Goal: Information Seeking & Learning: Check status

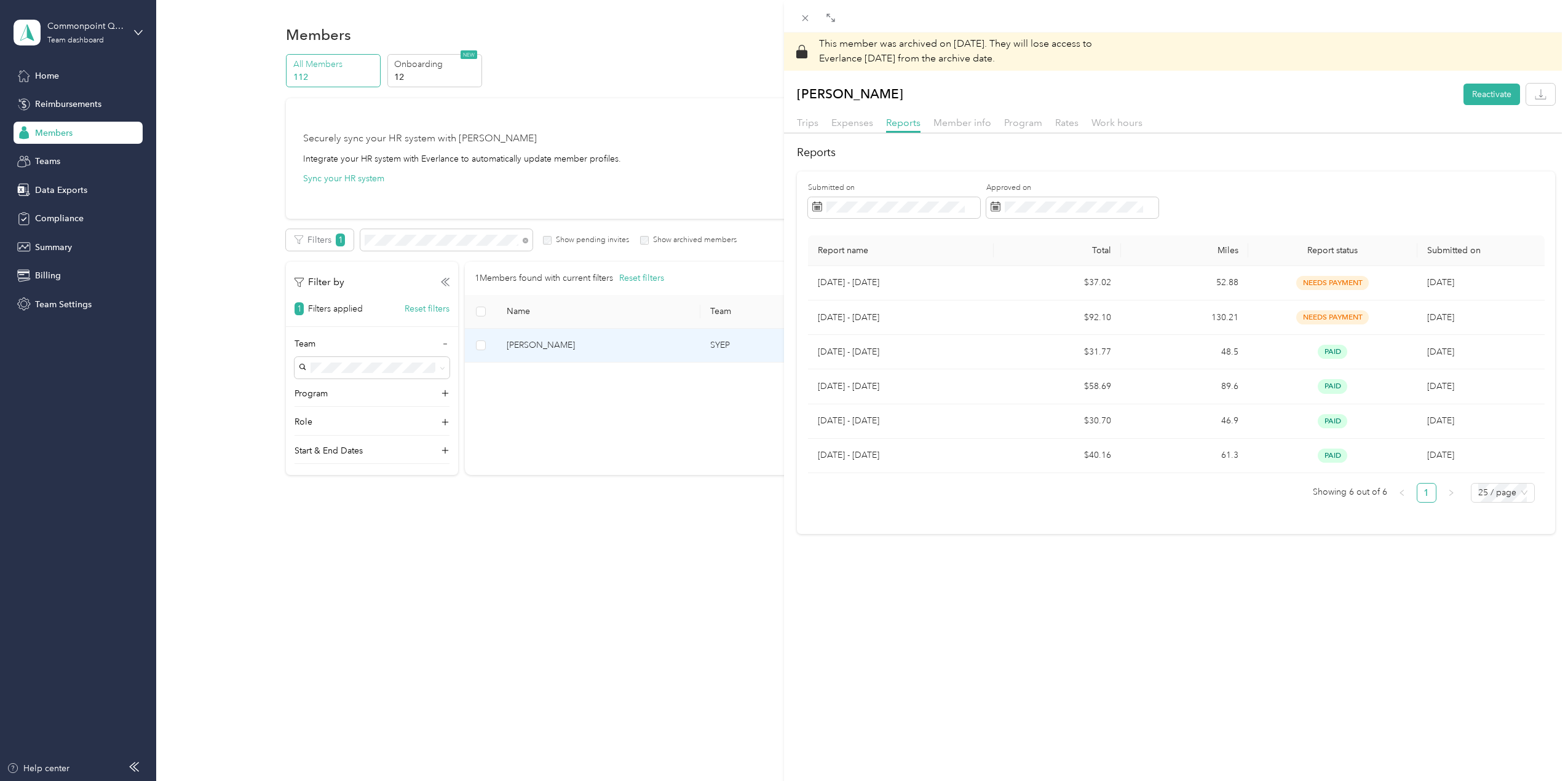
click at [384, 244] on div "This member was archived on [DATE] . They will lose access to Everlance [DATE] …" at bounding box center [784, 390] width 1568 height 781
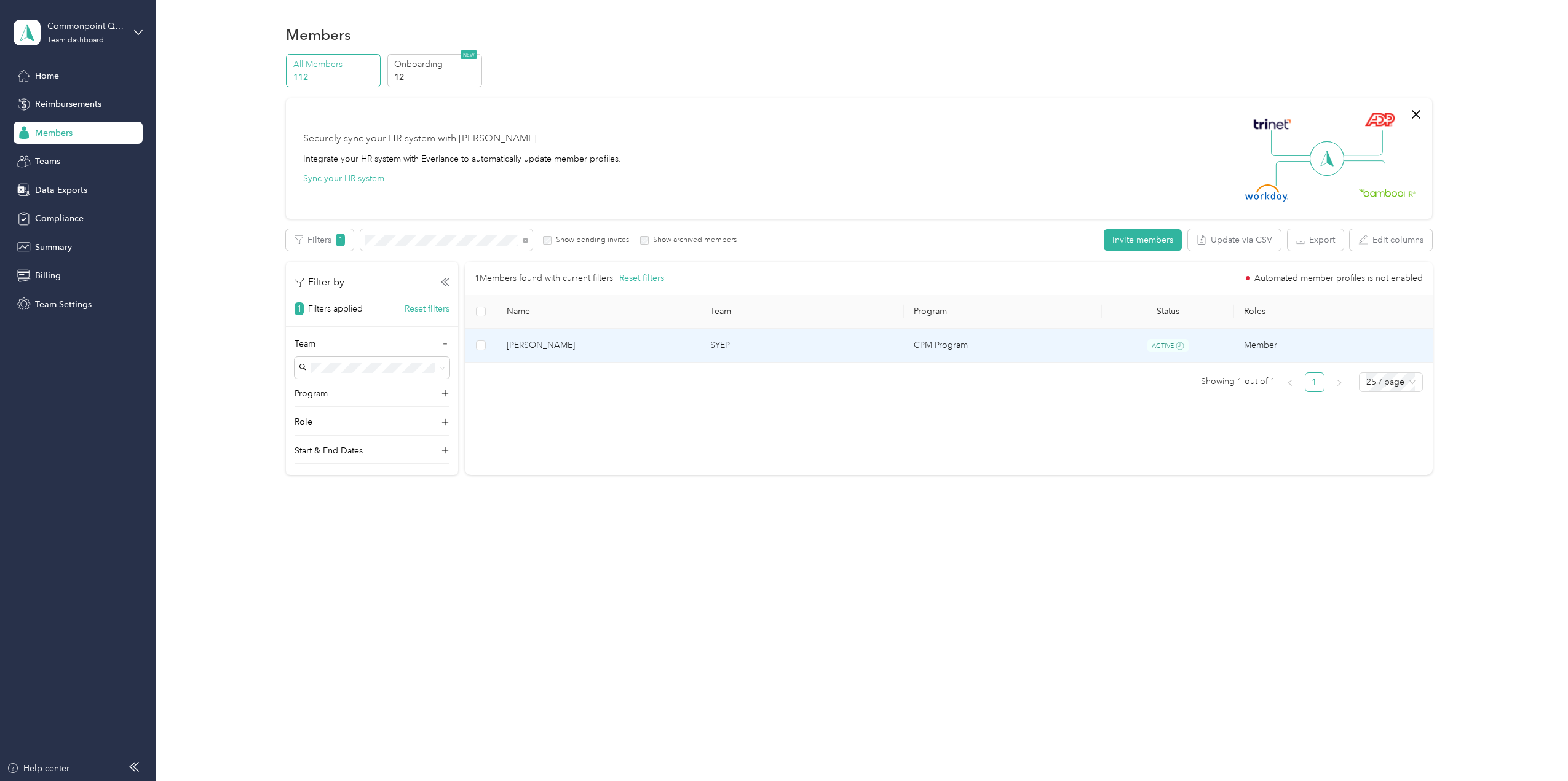
click at [538, 345] on span "[PERSON_NAME]" at bounding box center [598, 345] width 184 height 13
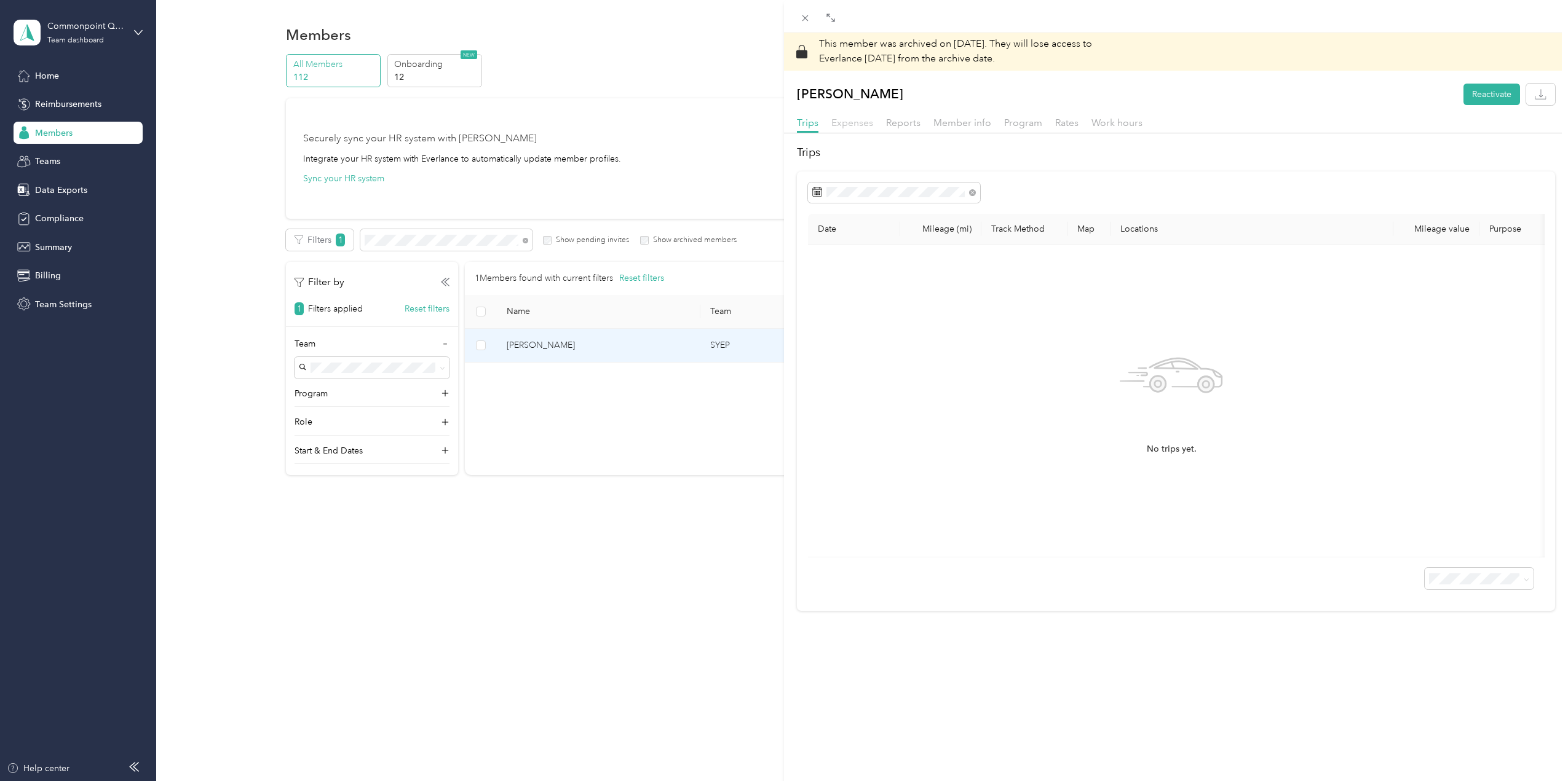
click at [849, 126] on span "Expenses" at bounding box center [852, 123] width 42 height 12
click at [917, 123] on span "Reports" at bounding box center [903, 123] width 35 height 12
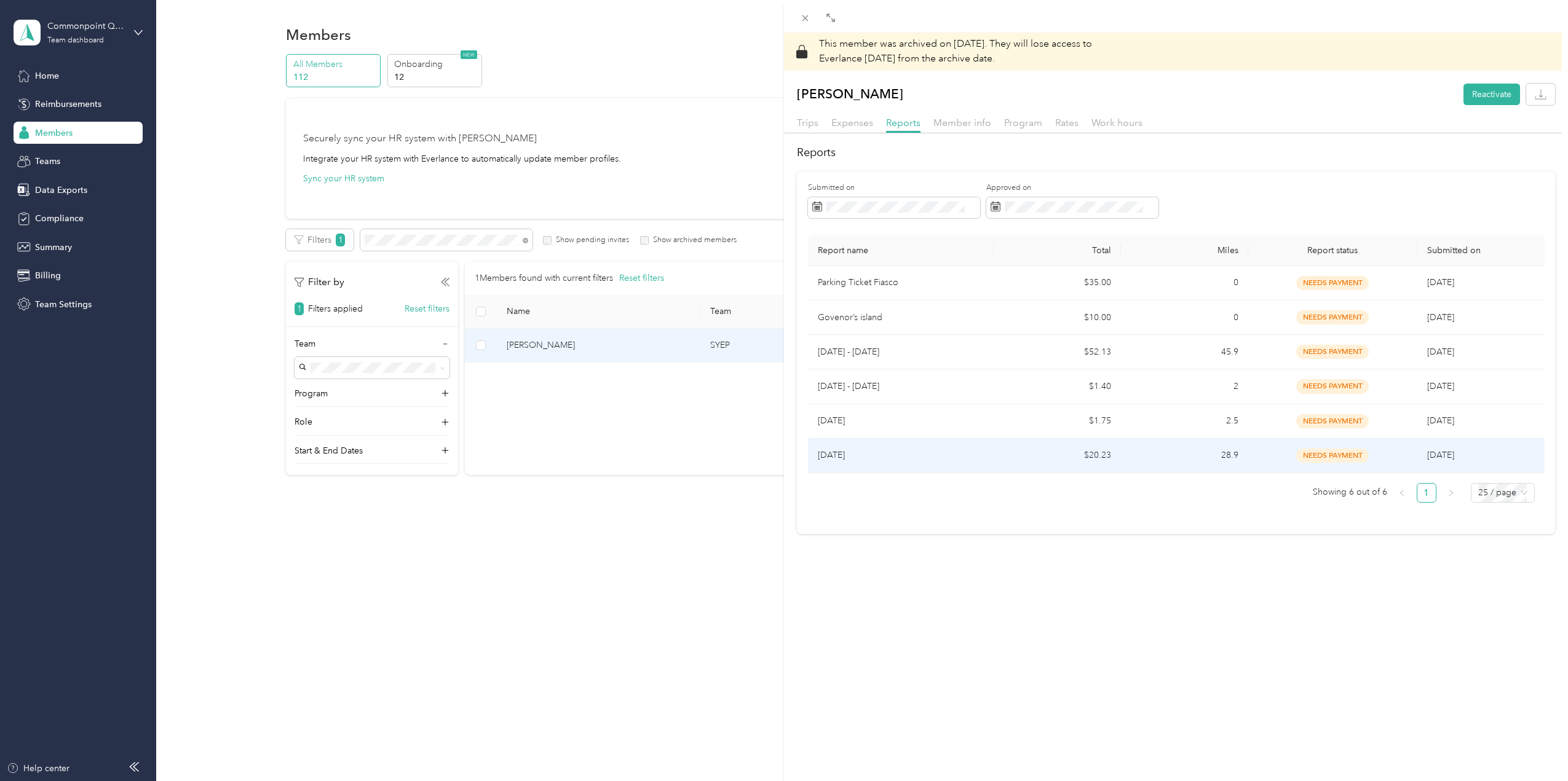
click at [1189, 453] on td "28.9" at bounding box center [1185, 456] width 127 height 35
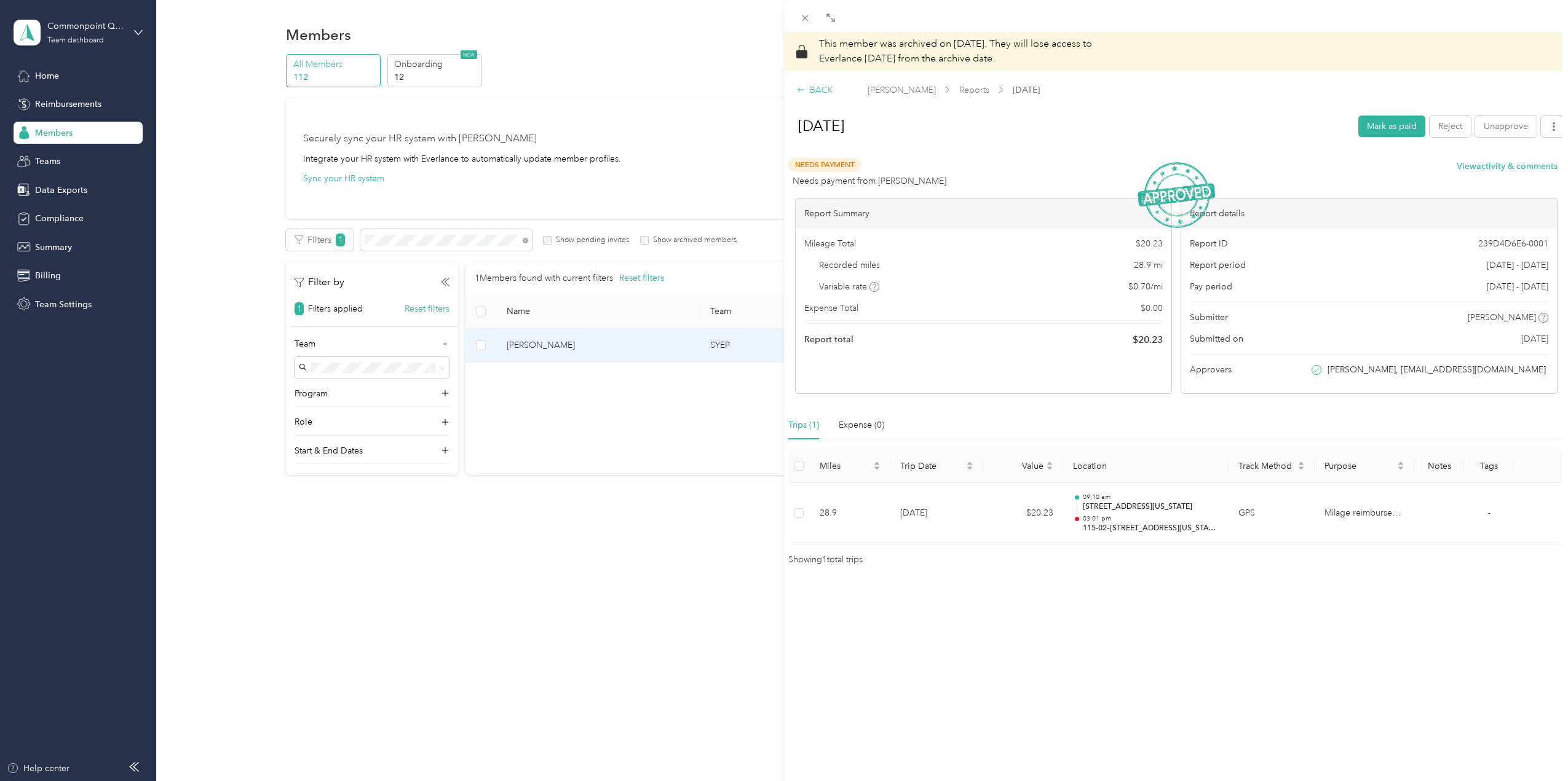
click at [801, 94] on div "BACK" at bounding box center [815, 89] width 36 height 13
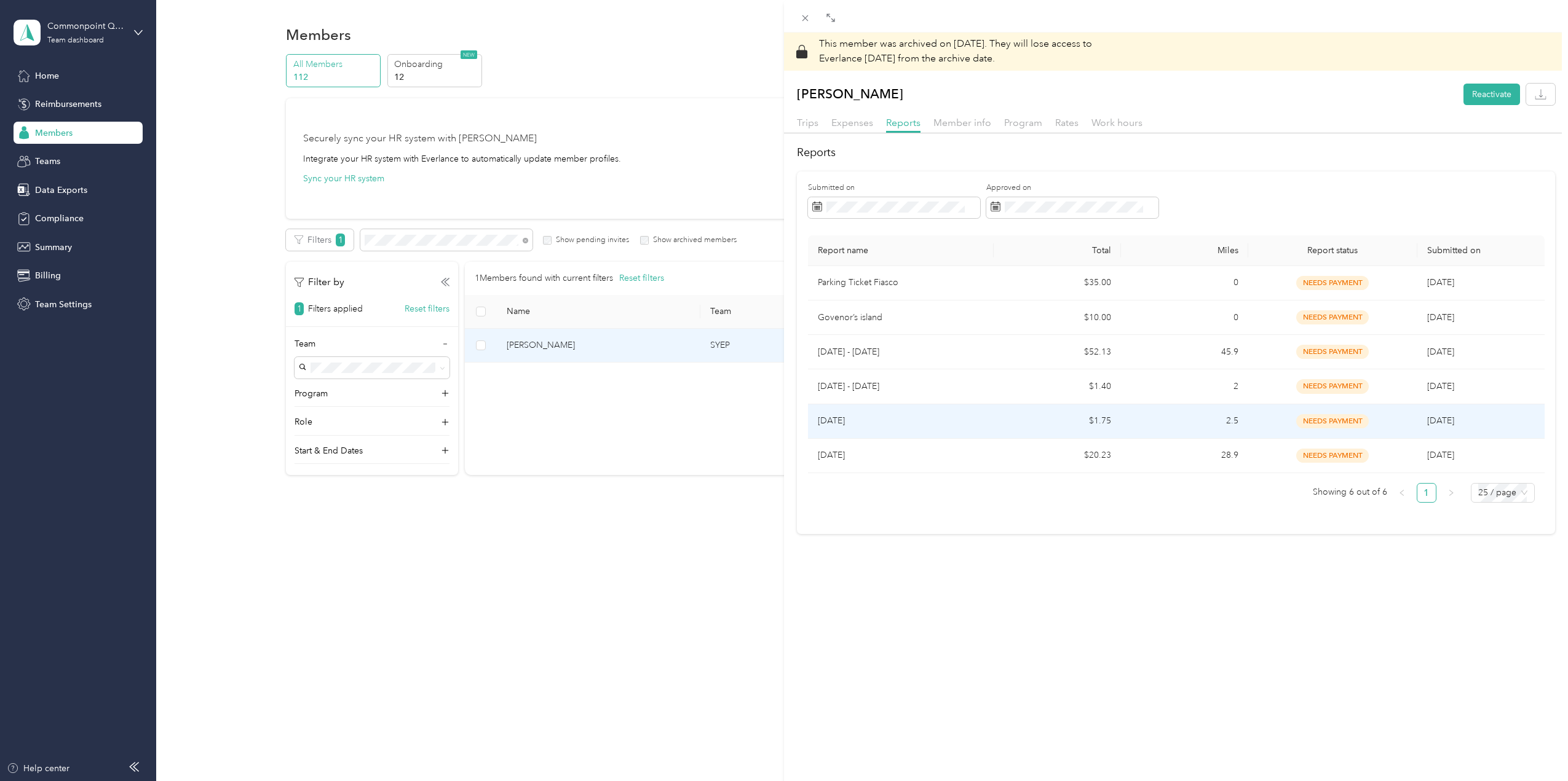
click at [1239, 423] on td "2.5" at bounding box center [1185, 422] width 127 height 35
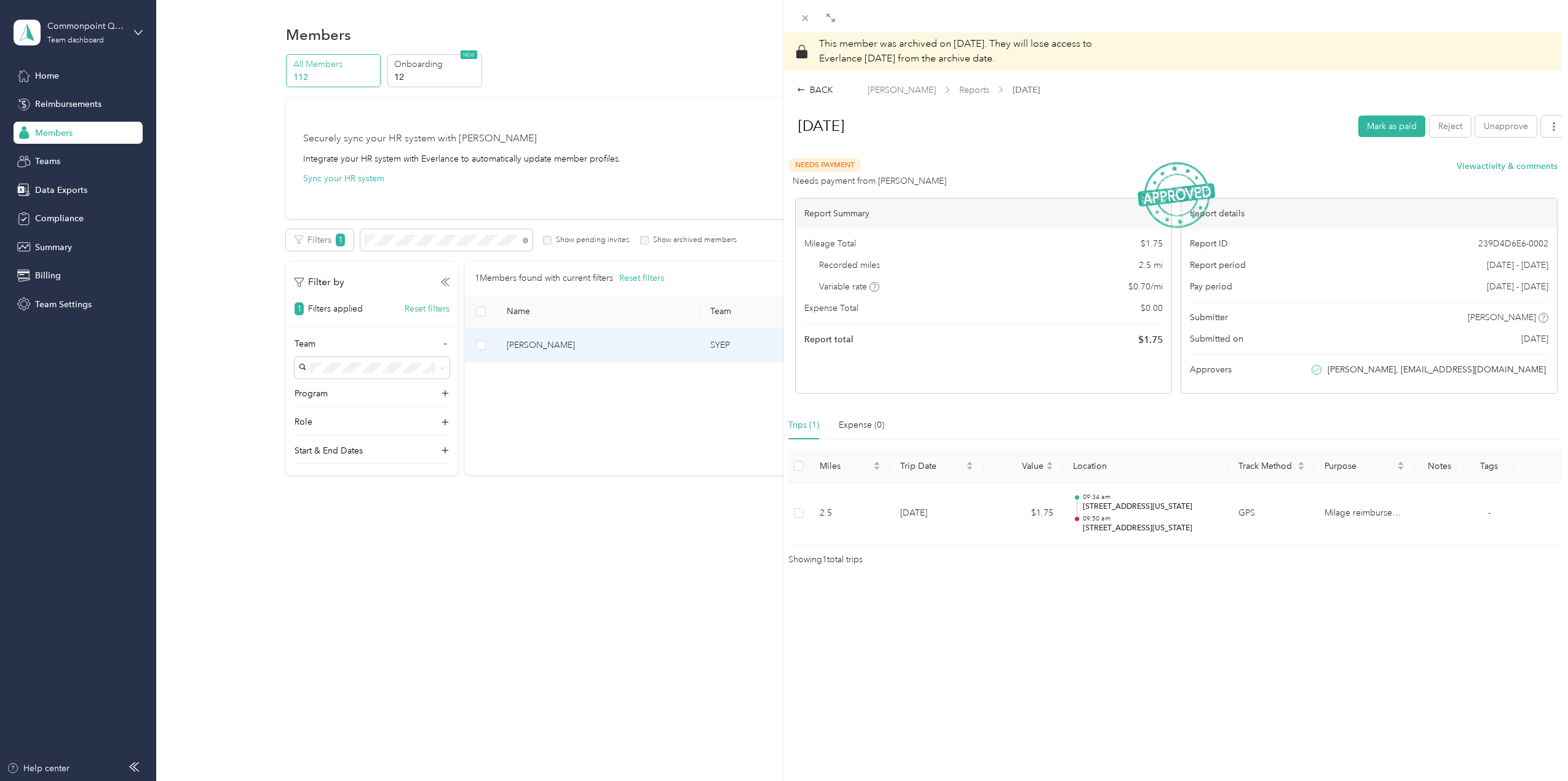
click at [800, 97] on div "BACK [PERSON_NAME] Reports [DATE] [DATE] Mark as paid Reject Unapprove Needs Pa…" at bounding box center [1177, 325] width 784 height 484
click at [801, 89] on icon at bounding box center [801, 90] width 9 height 9
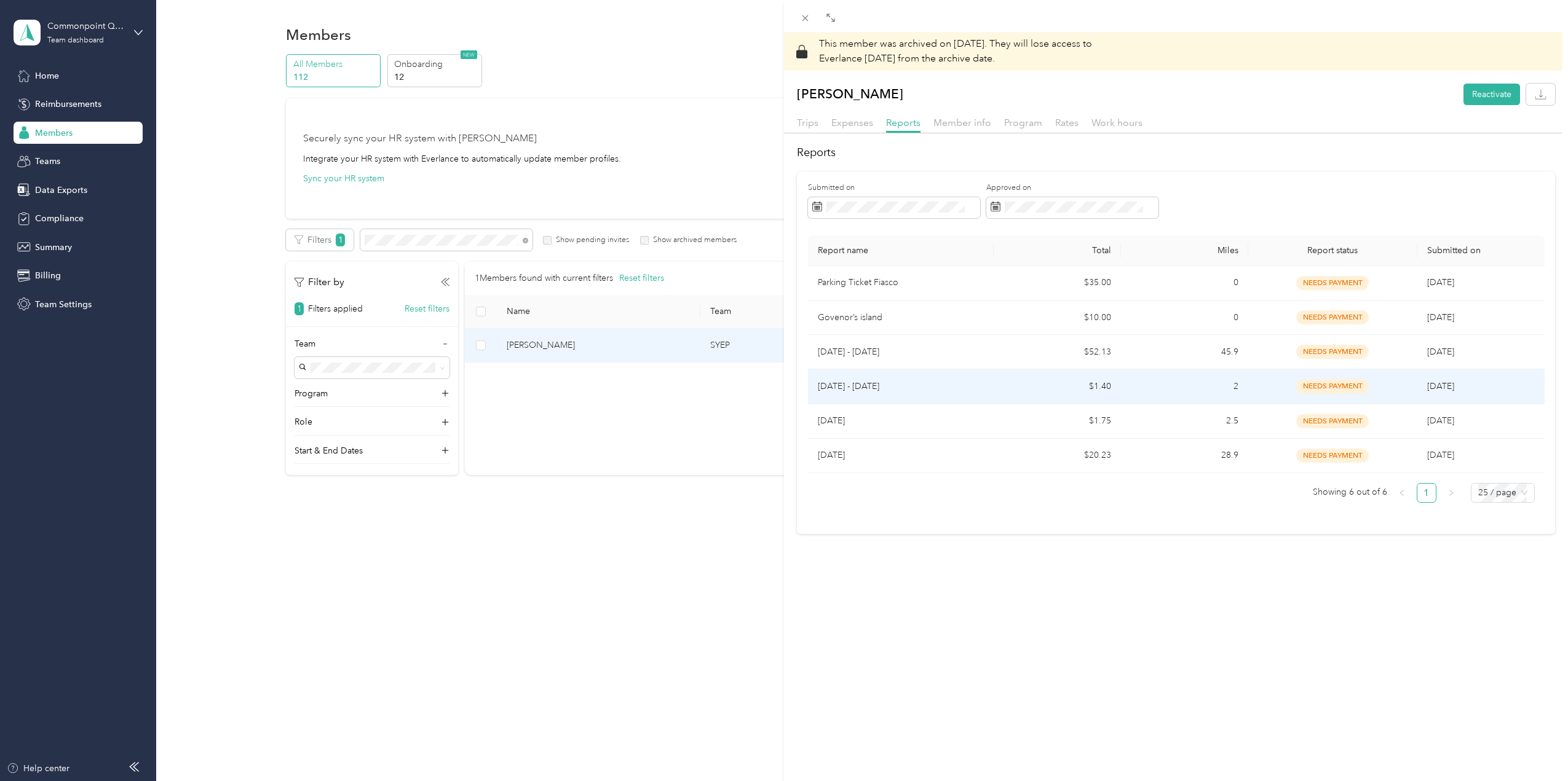
click at [1122, 388] on td "2" at bounding box center [1185, 386] width 127 height 35
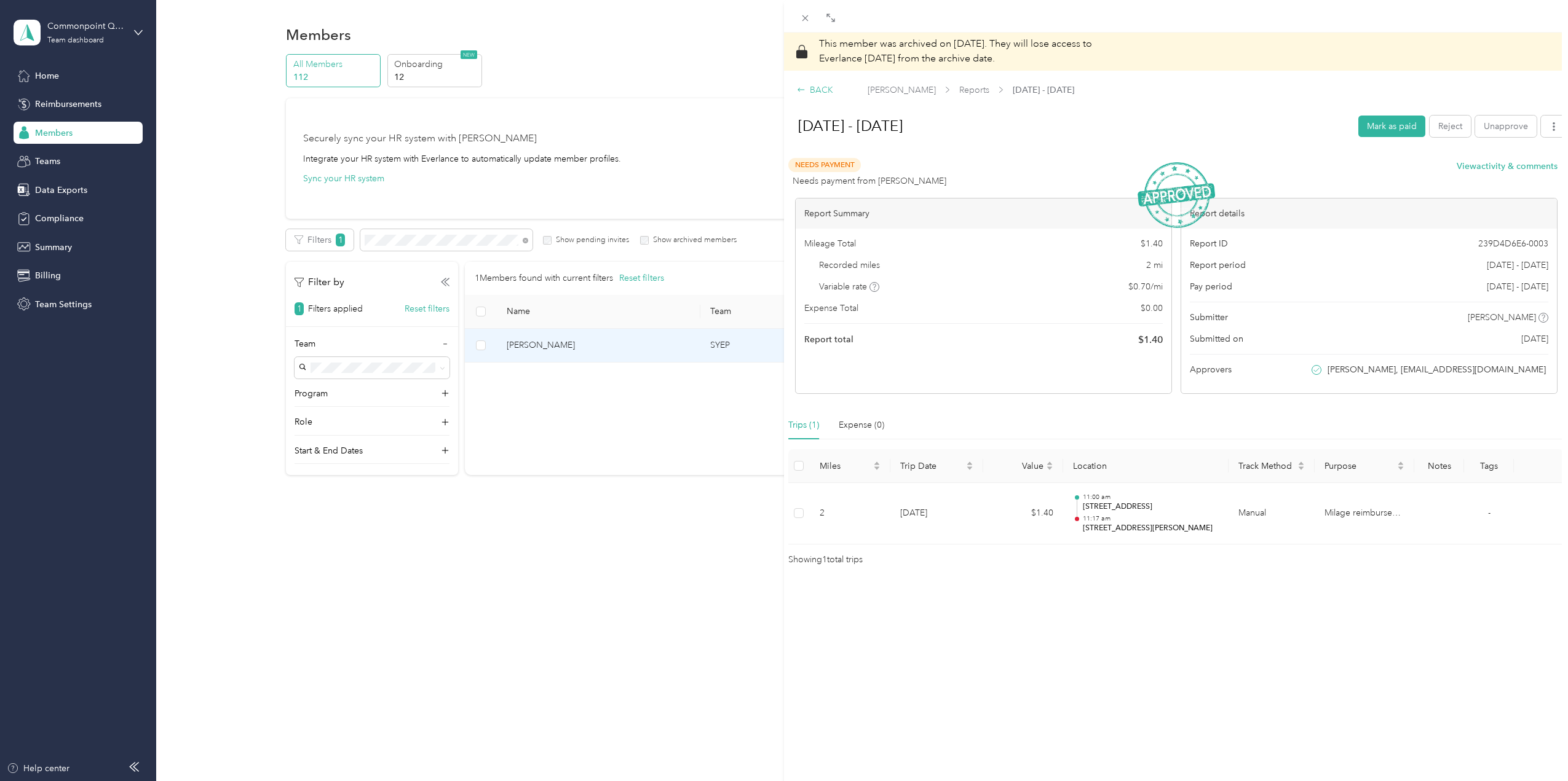
click at [804, 89] on icon at bounding box center [801, 90] width 9 height 9
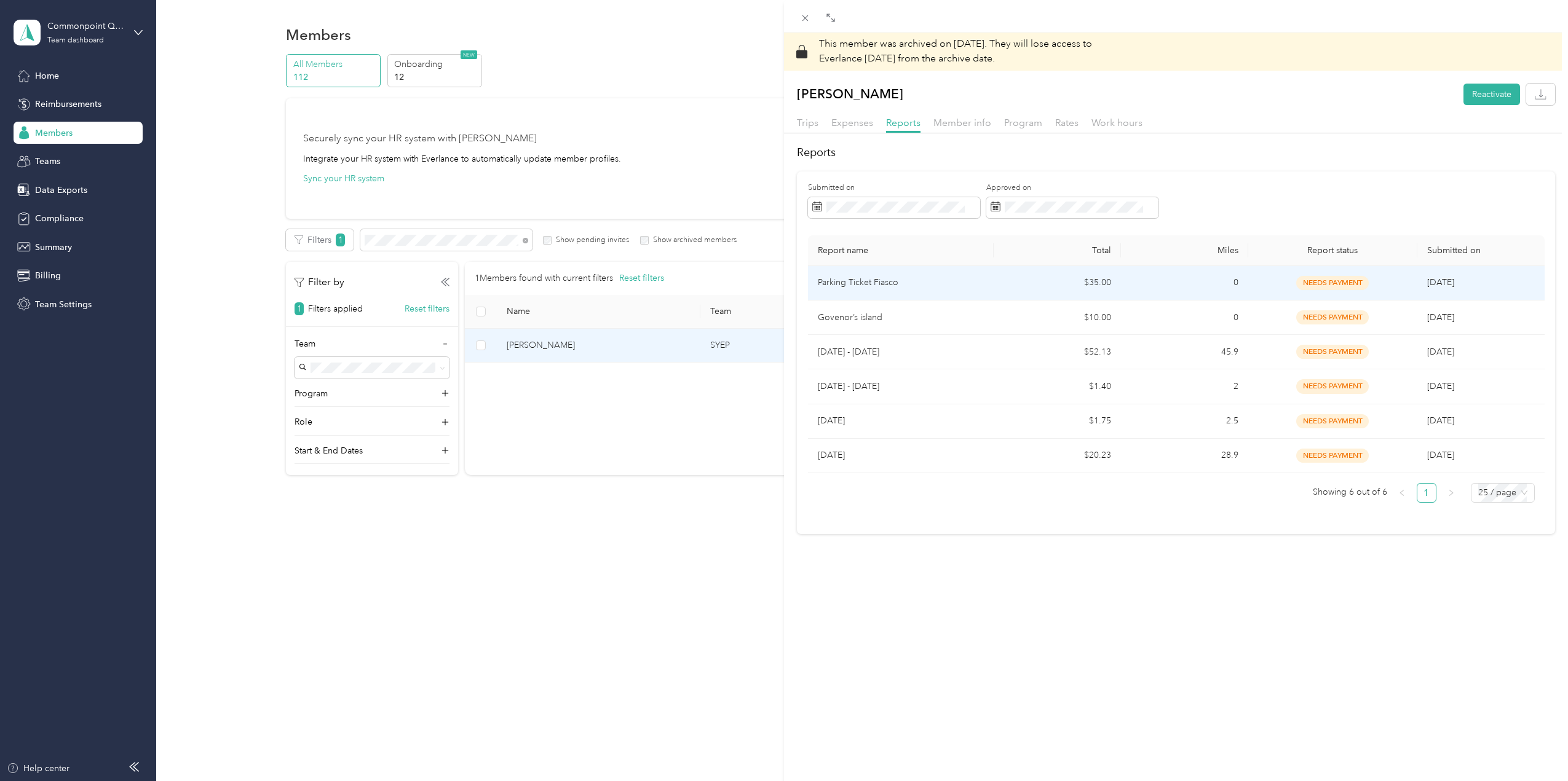
click at [964, 284] on p "Parking Ticket Fiasco" at bounding box center [901, 283] width 167 height 13
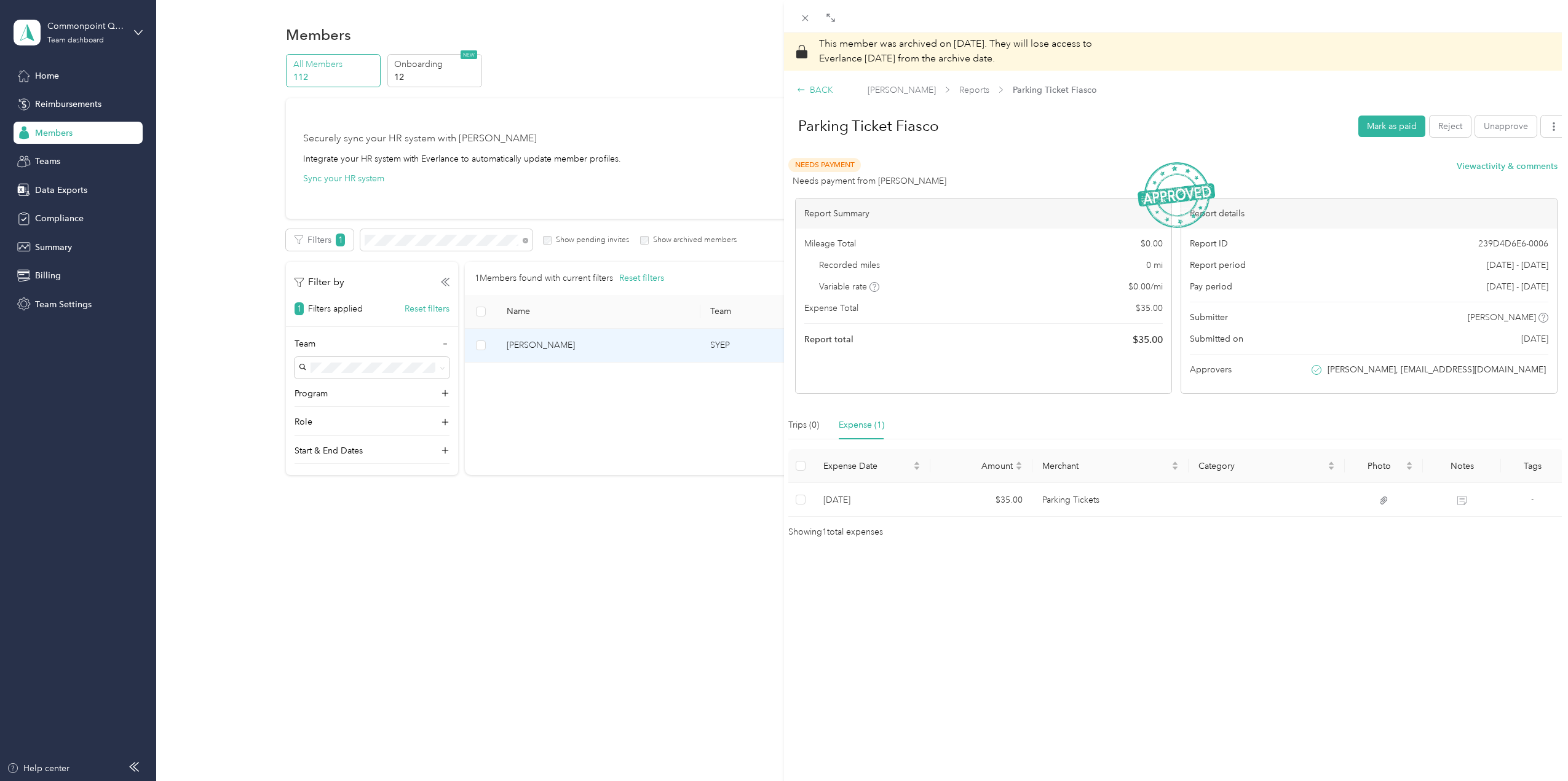
click at [803, 91] on icon at bounding box center [801, 90] width 9 height 9
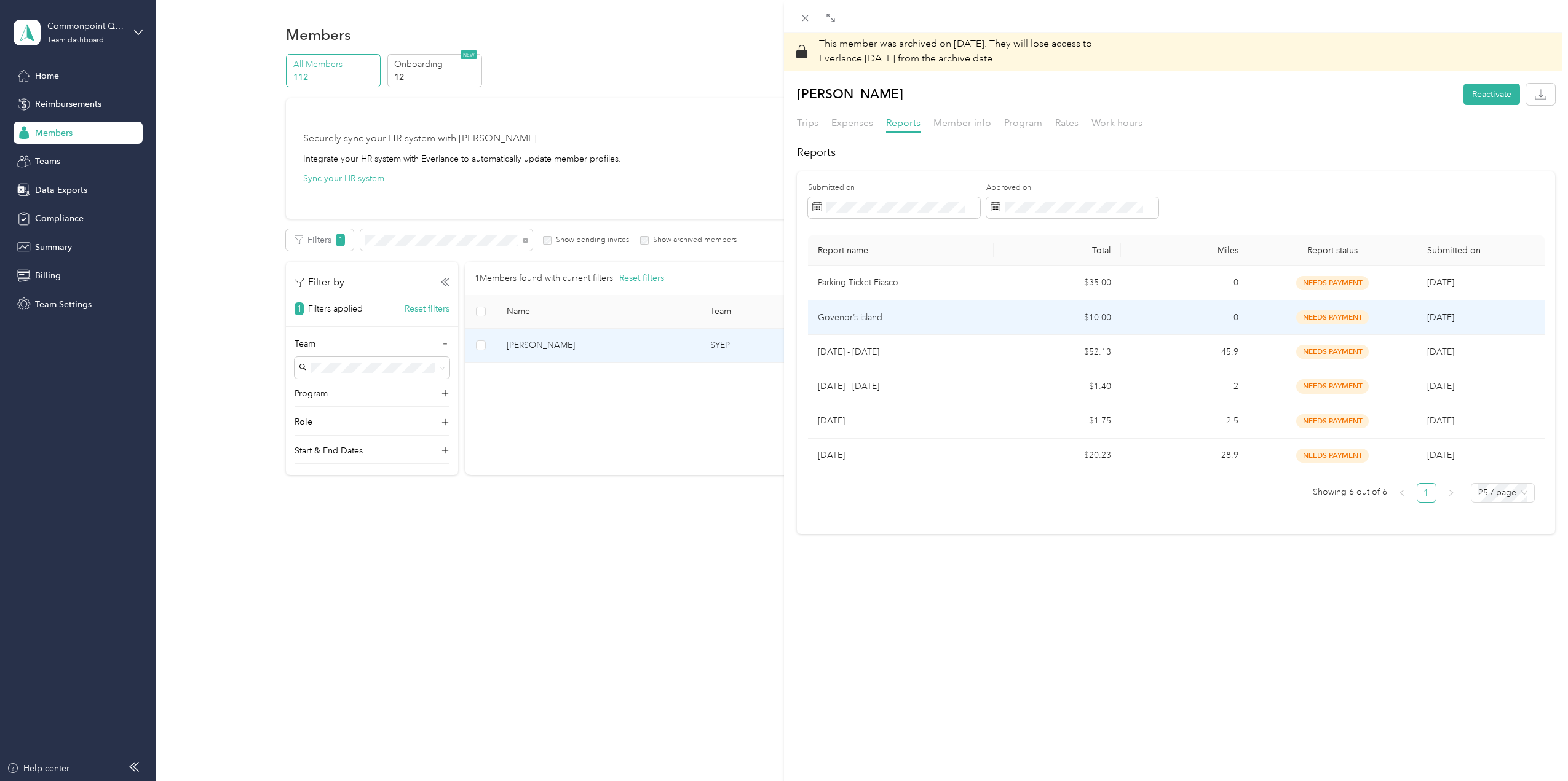
click at [1267, 322] on div "needs payment" at bounding box center [1333, 317] width 149 height 14
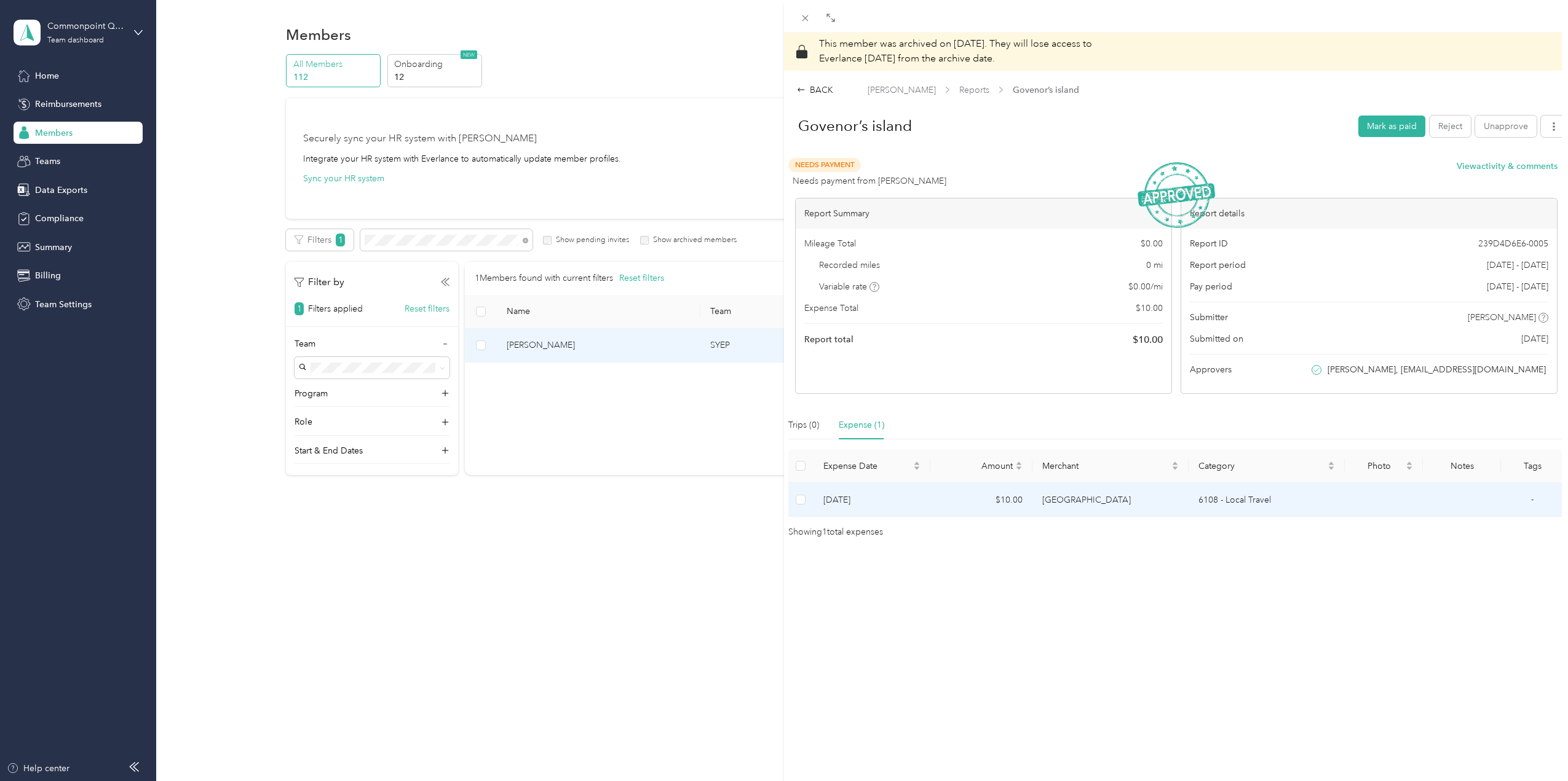
click at [1237, 503] on td "6108 - Local Travel" at bounding box center [1267, 500] width 157 height 34
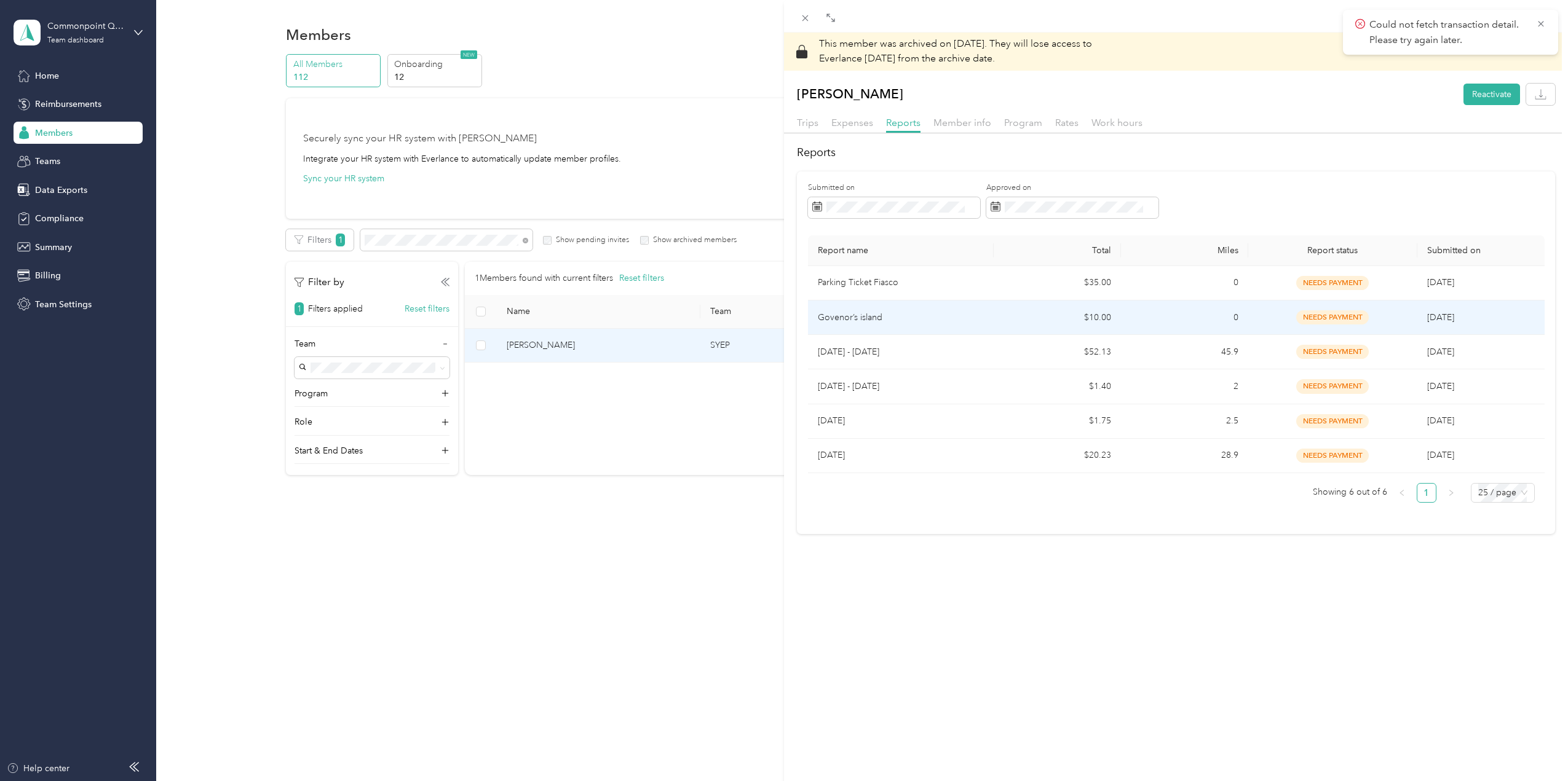
click at [1346, 317] on span "needs payment" at bounding box center [1332, 317] width 72 height 14
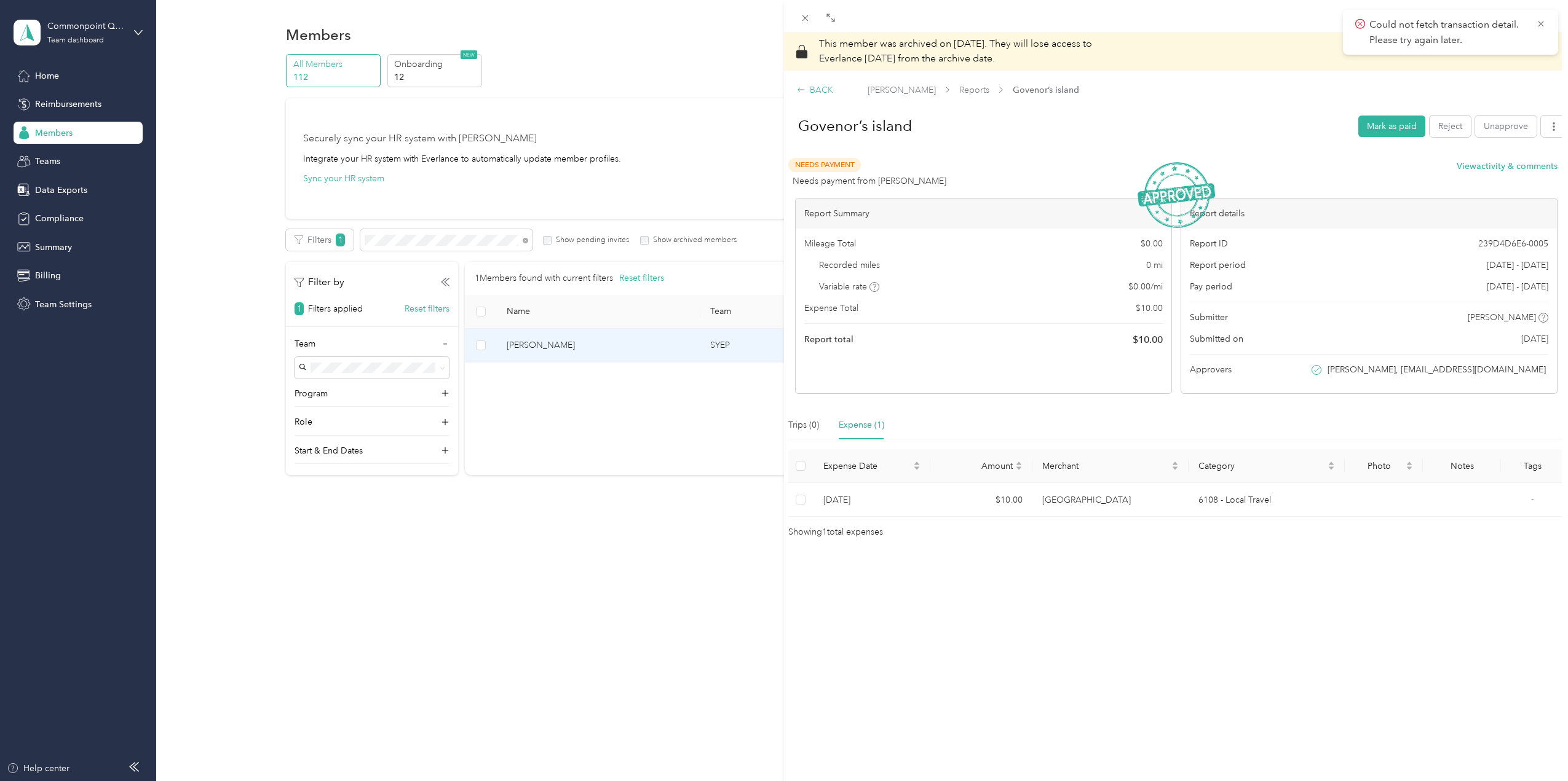
click at [812, 92] on div "BACK" at bounding box center [815, 89] width 36 height 13
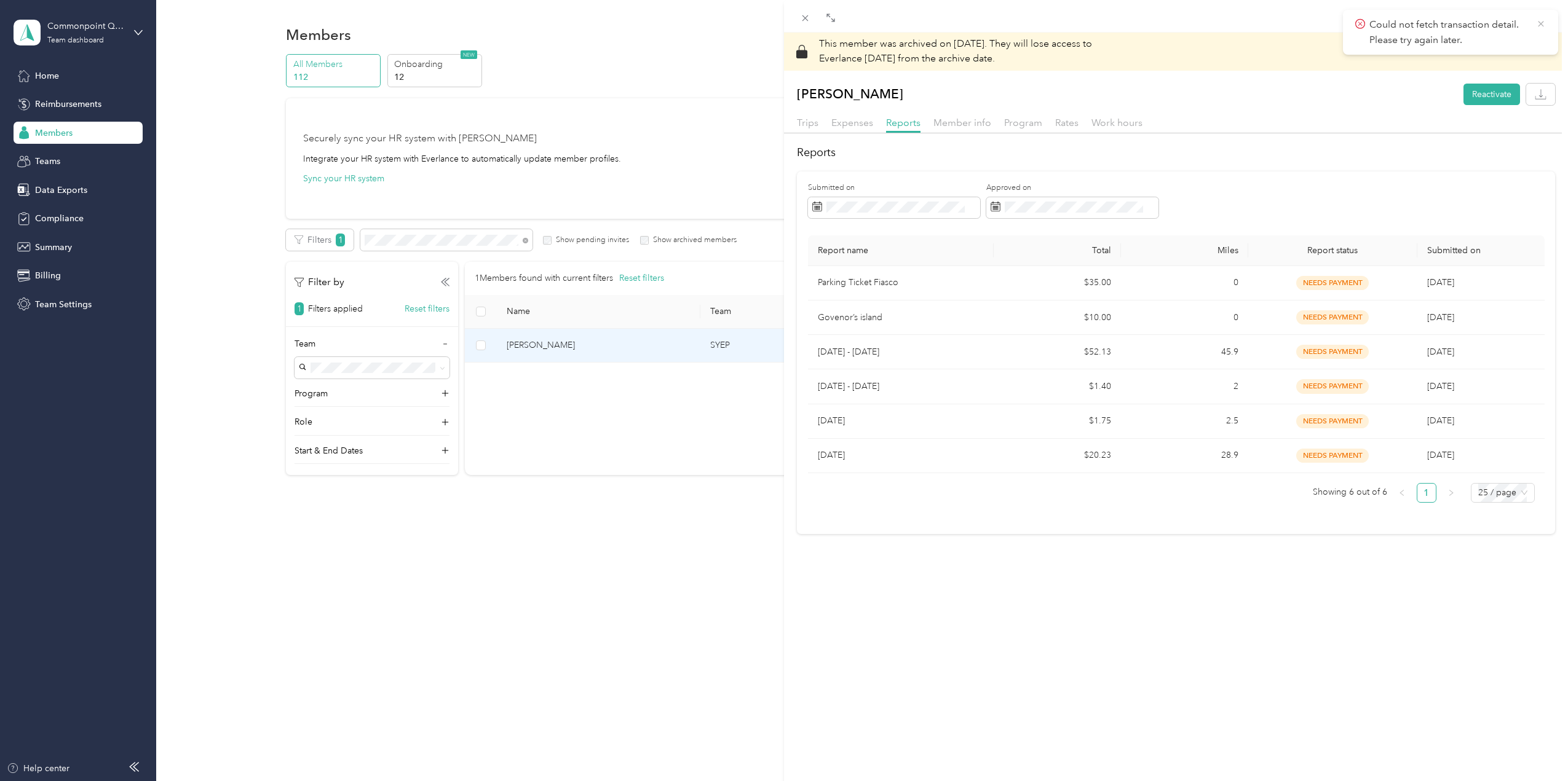
click at [1544, 27] on icon at bounding box center [1541, 24] width 10 height 11
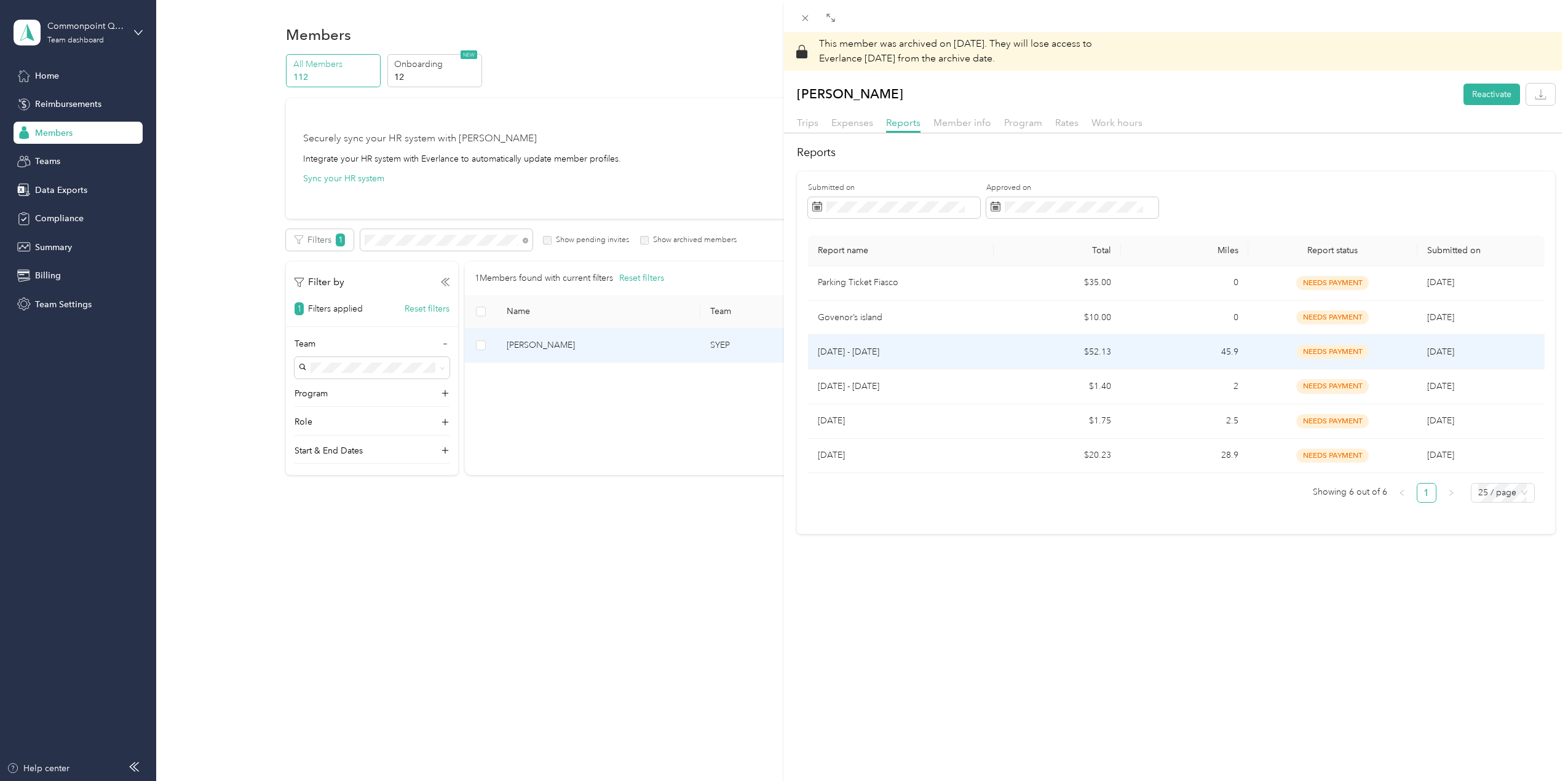
click at [1264, 354] on div "needs payment" at bounding box center [1333, 351] width 149 height 14
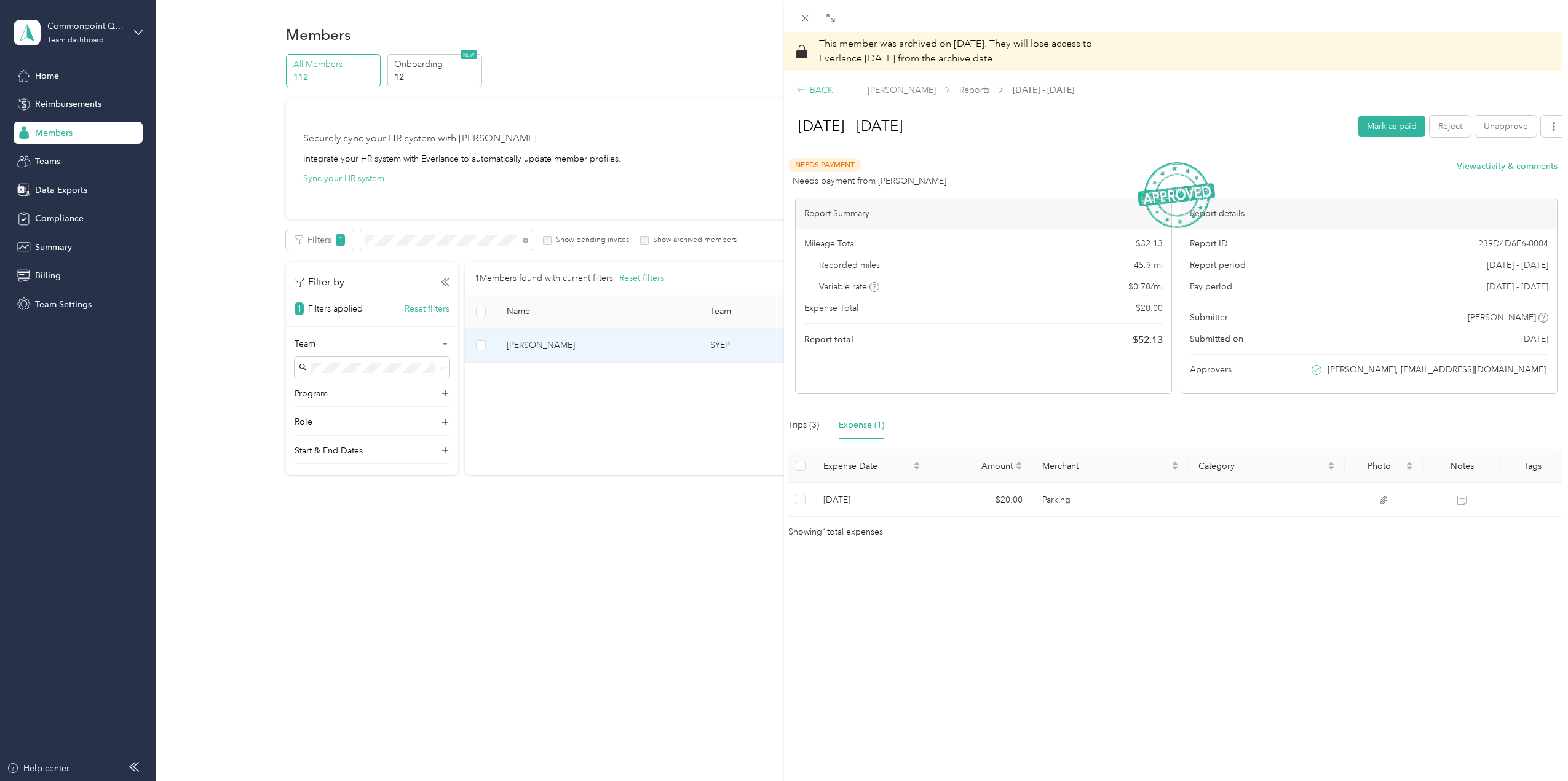
click at [803, 89] on icon at bounding box center [801, 90] width 9 height 9
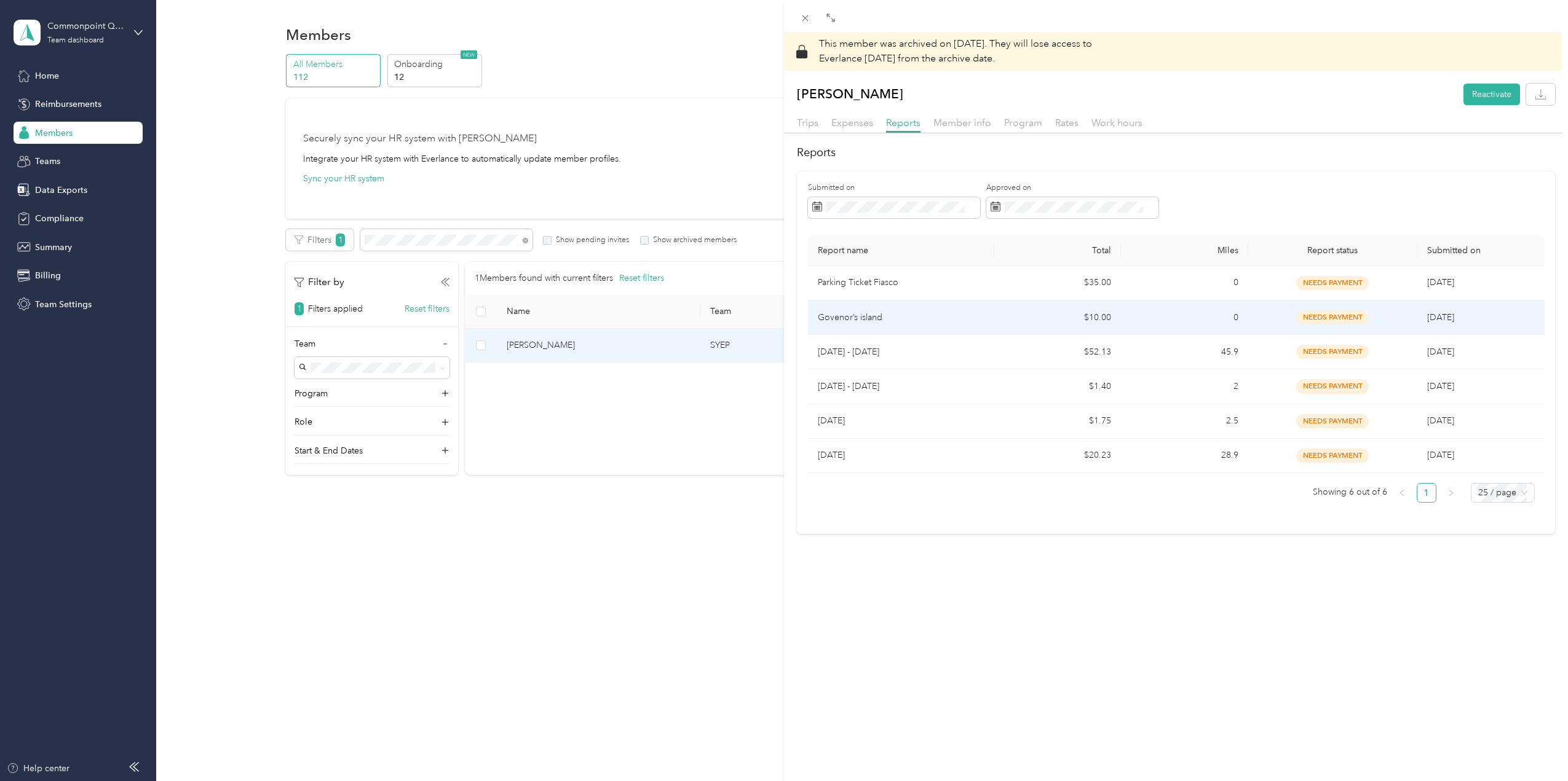
click at [1428, 318] on span "[DATE]" at bounding box center [1441, 317] width 27 height 10
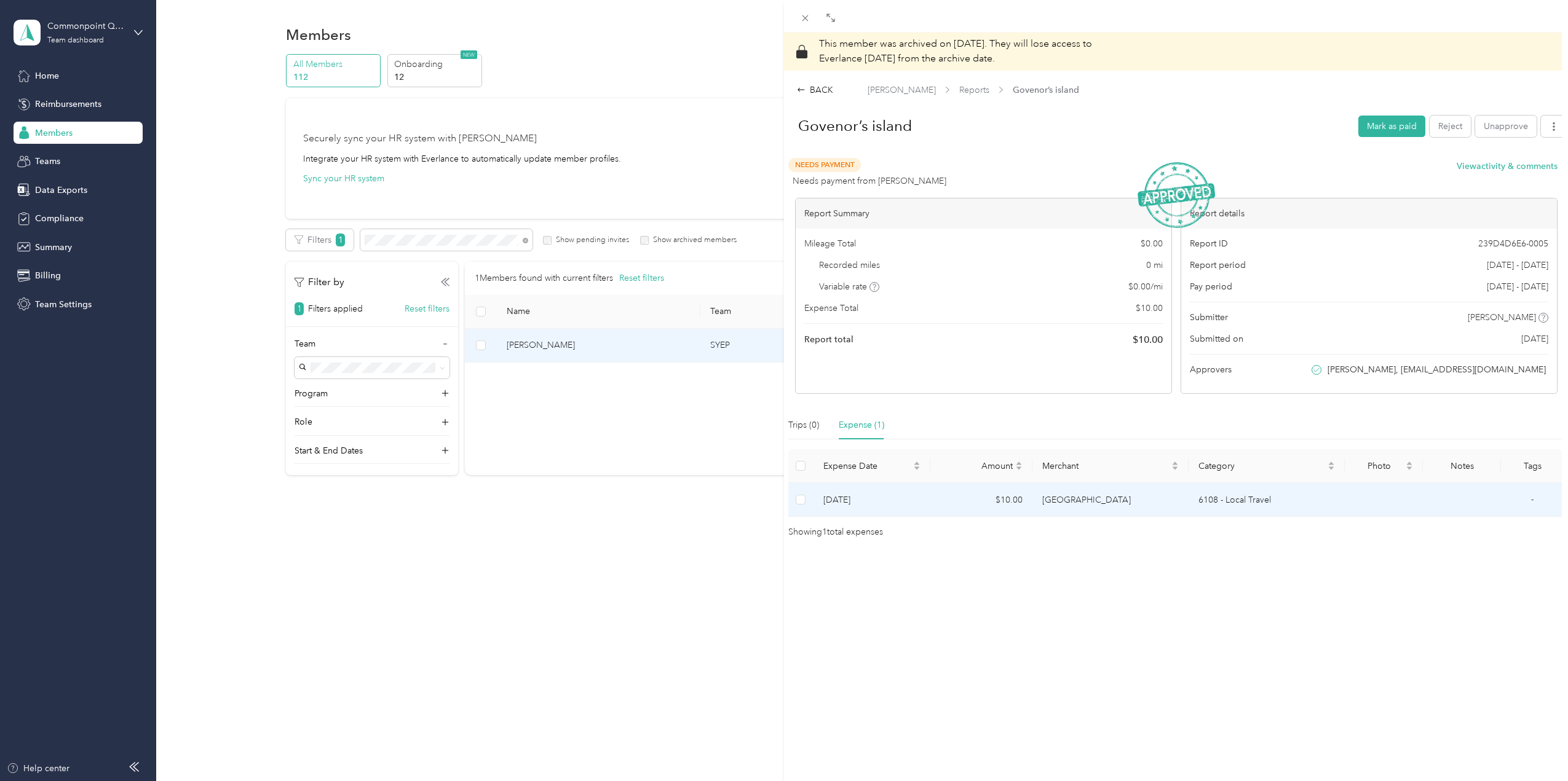
click at [1384, 497] on td at bounding box center [1384, 500] width 78 height 34
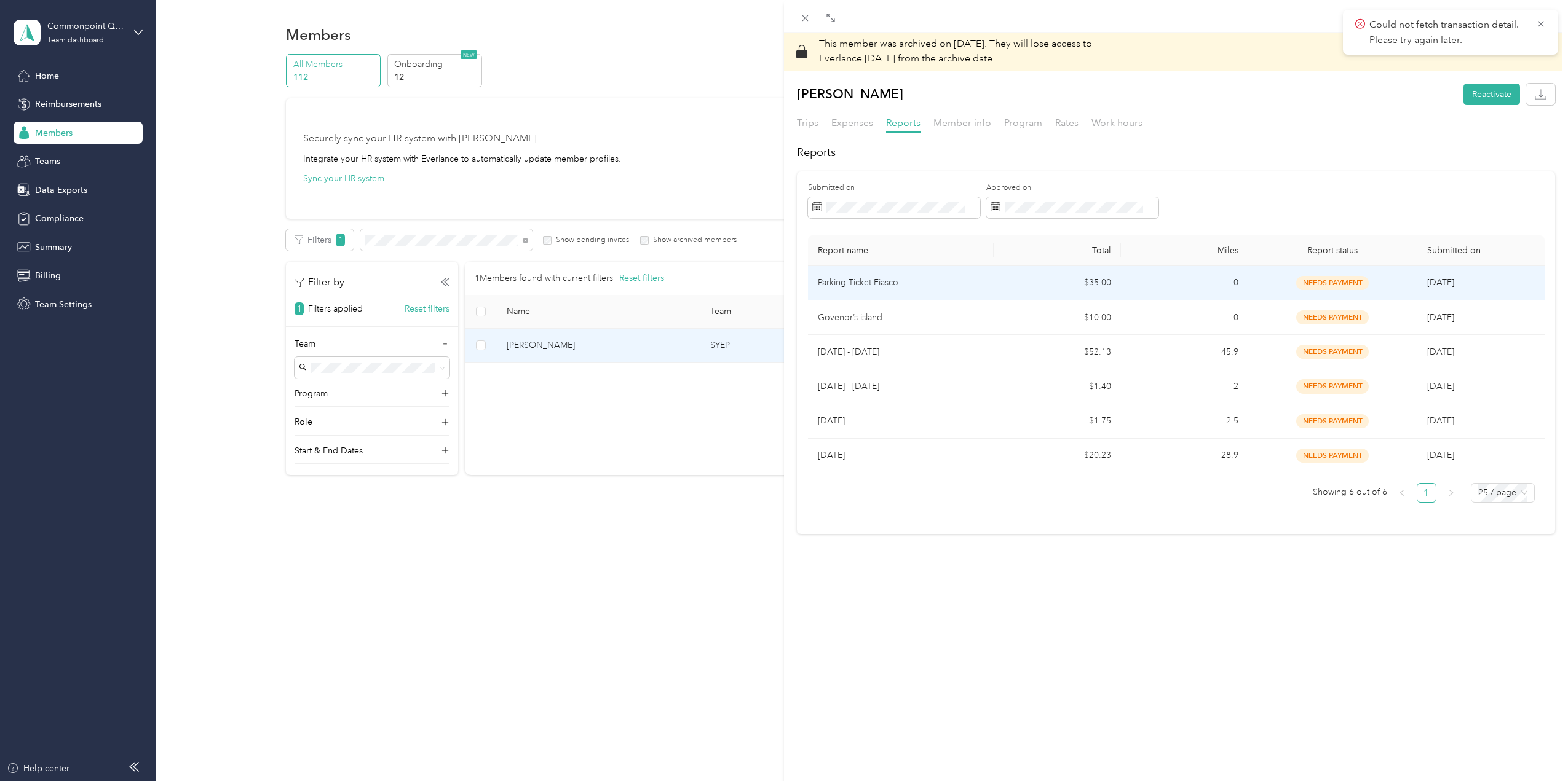
click at [1346, 285] on span "needs payment" at bounding box center [1332, 283] width 72 height 14
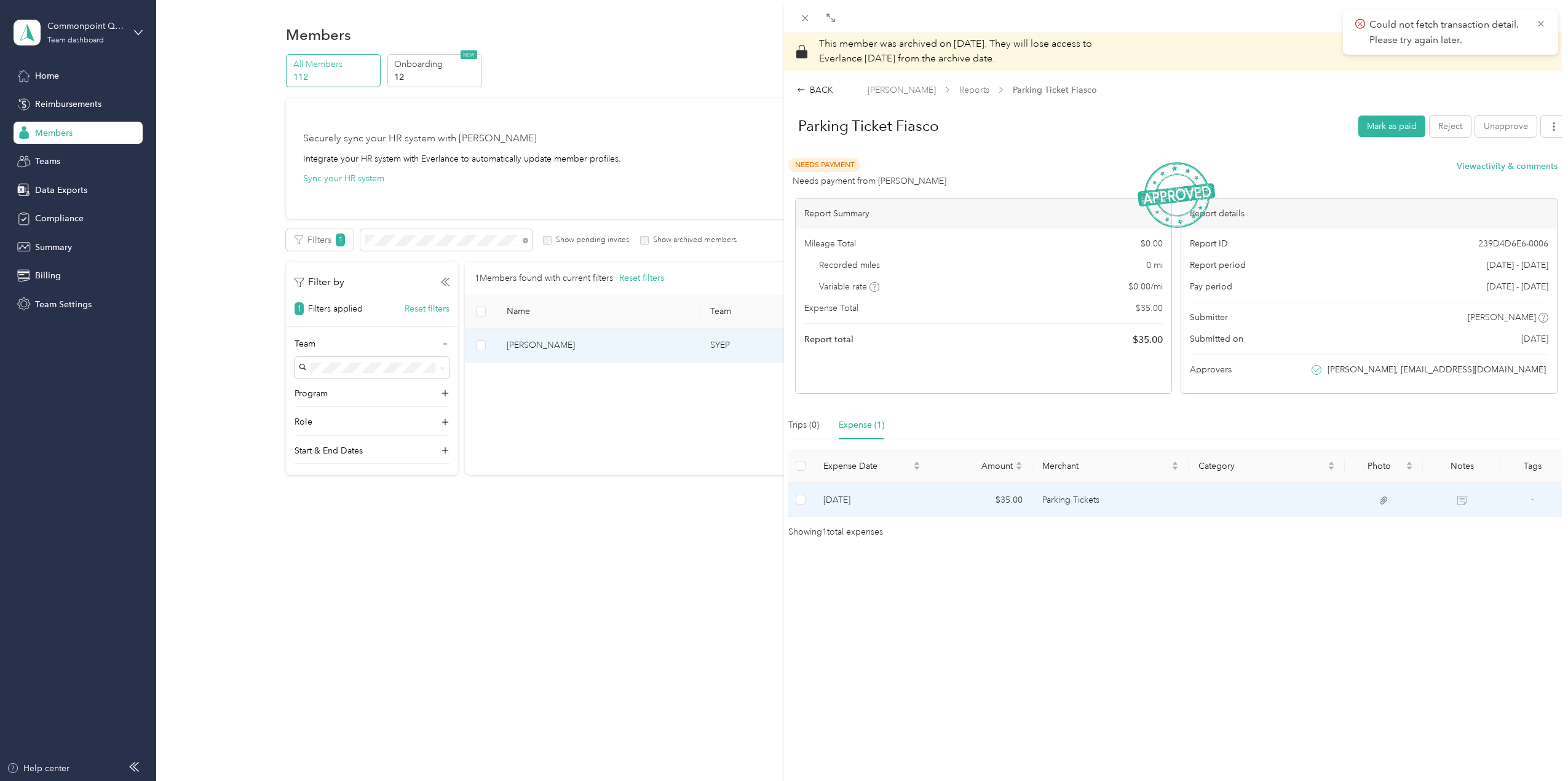
click at [1388, 501] on td at bounding box center [1384, 500] width 78 height 34
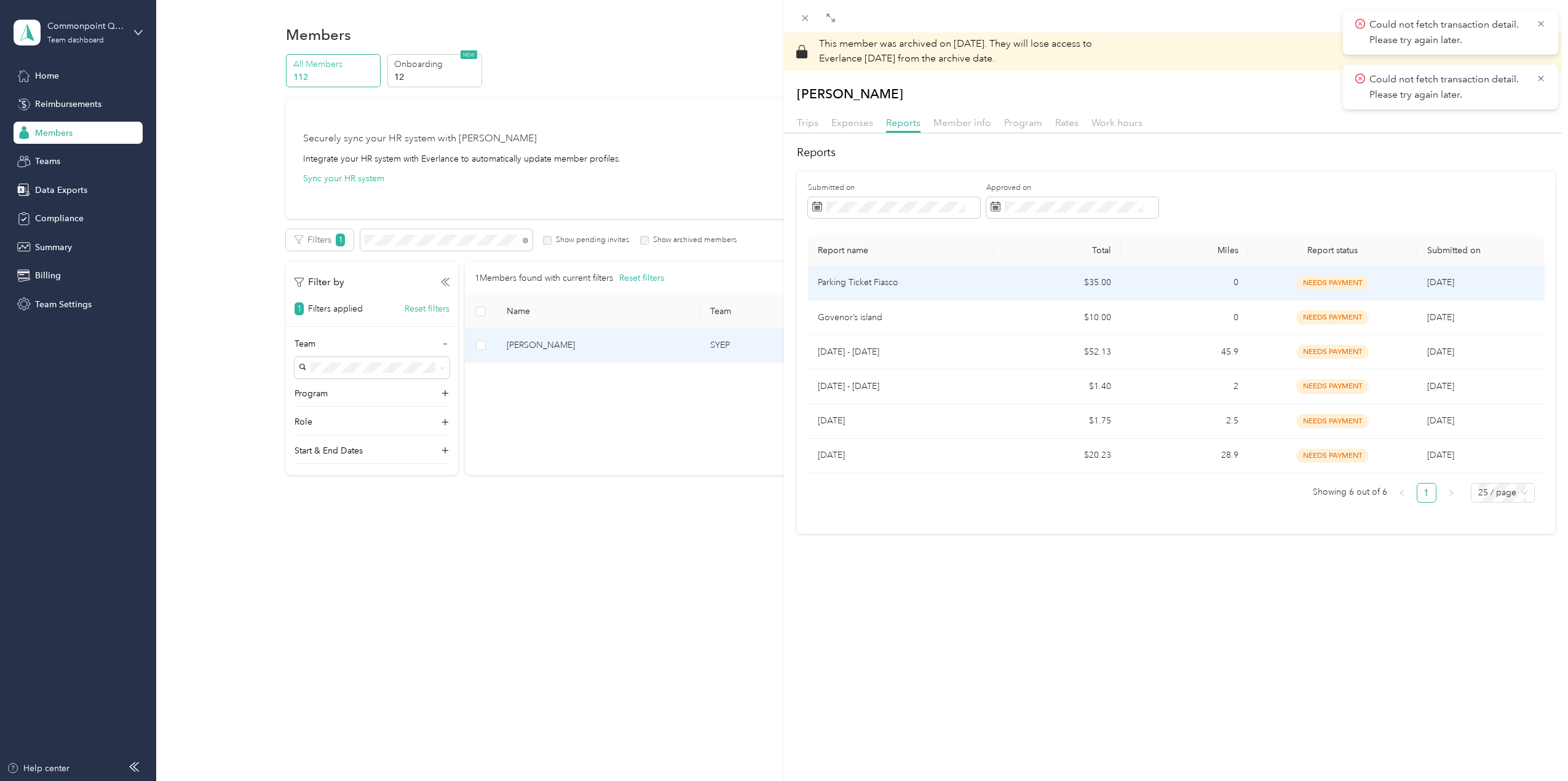
click at [1323, 290] on span "needs payment" at bounding box center [1332, 283] width 72 height 14
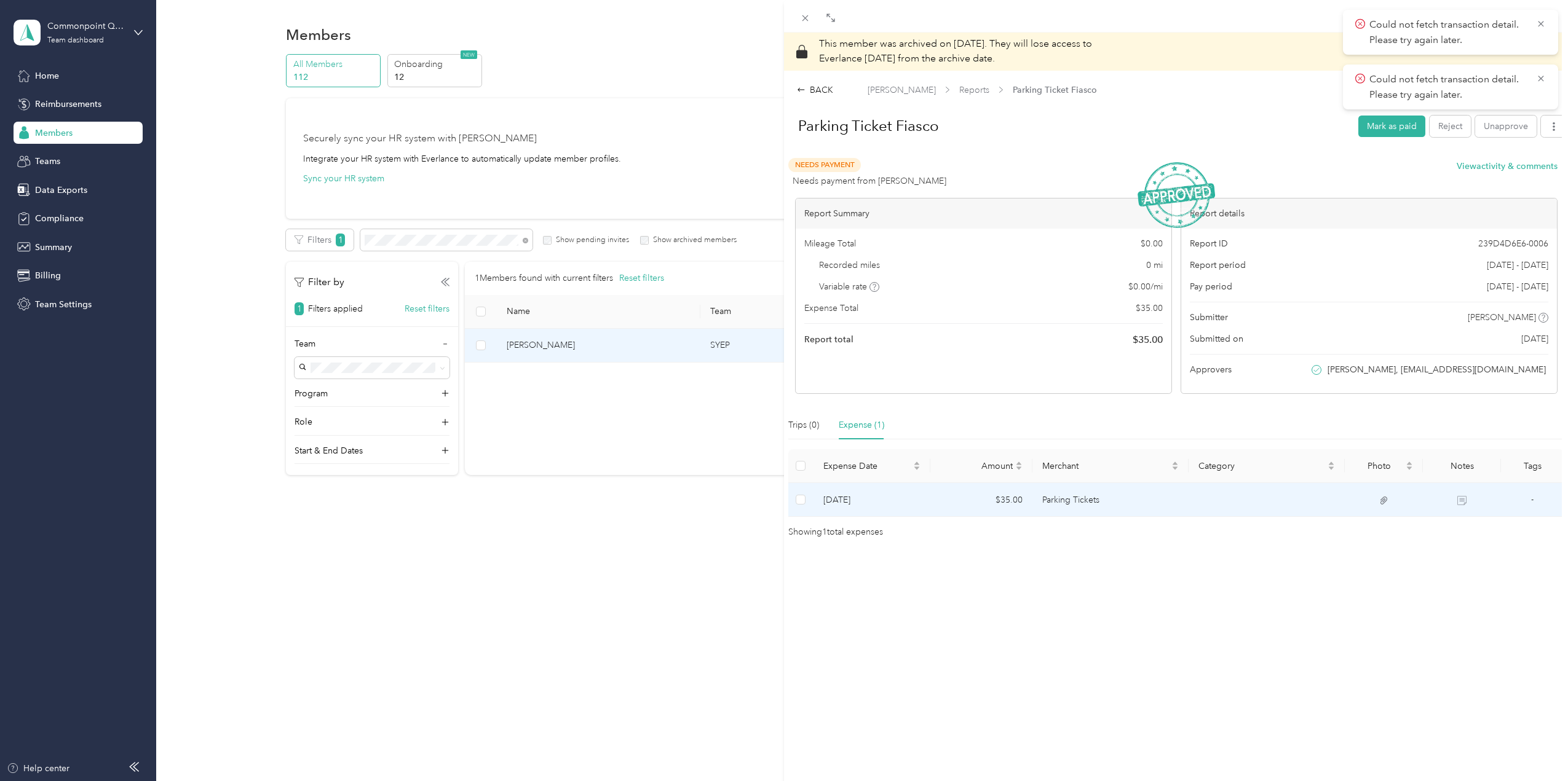
click at [1458, 499] on icon at bounding box center [1462, 500] width 9 height 9
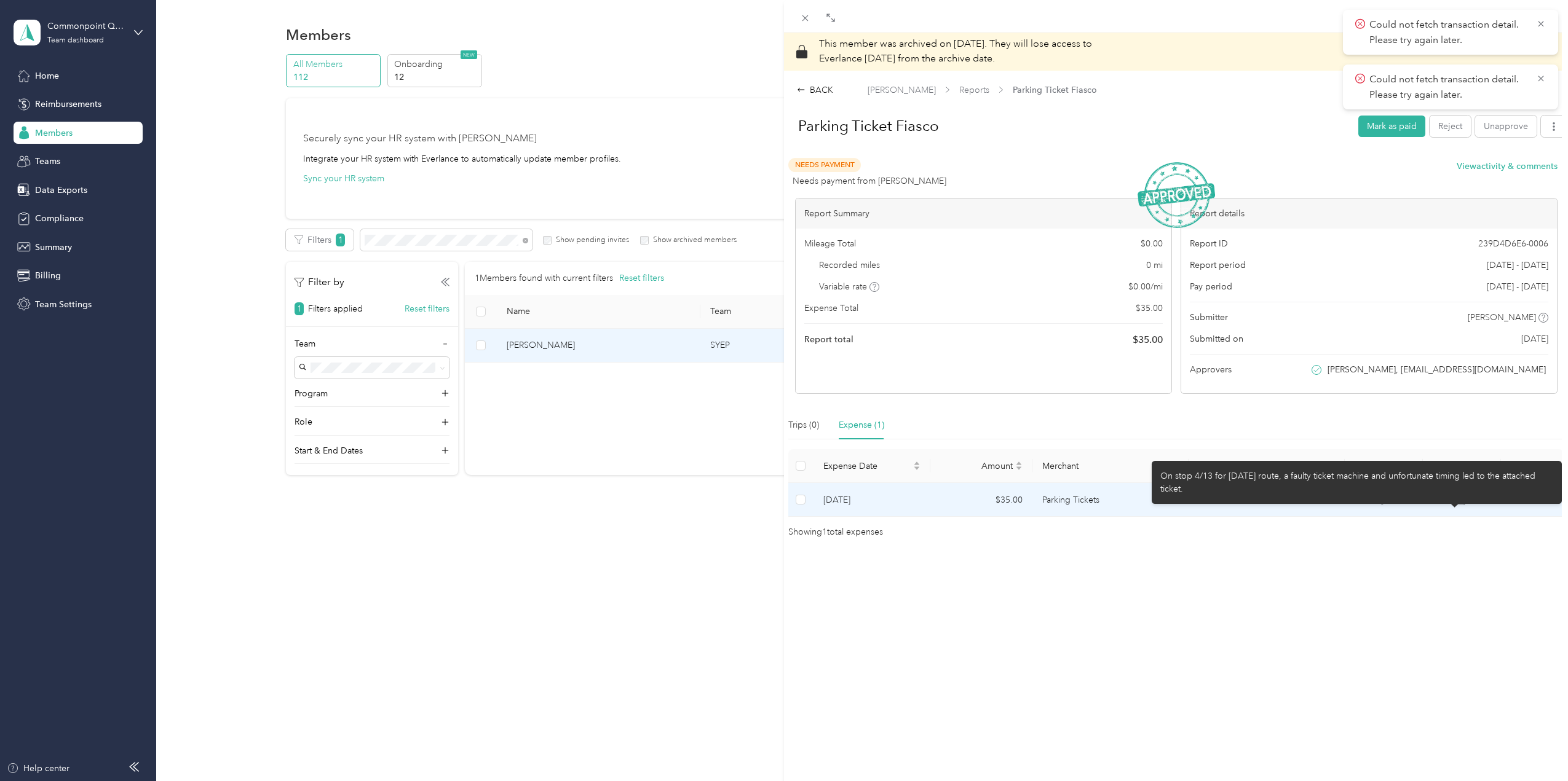
click at [1460, 500] on icon at bounding box center [1463, 501] width 7 height 6
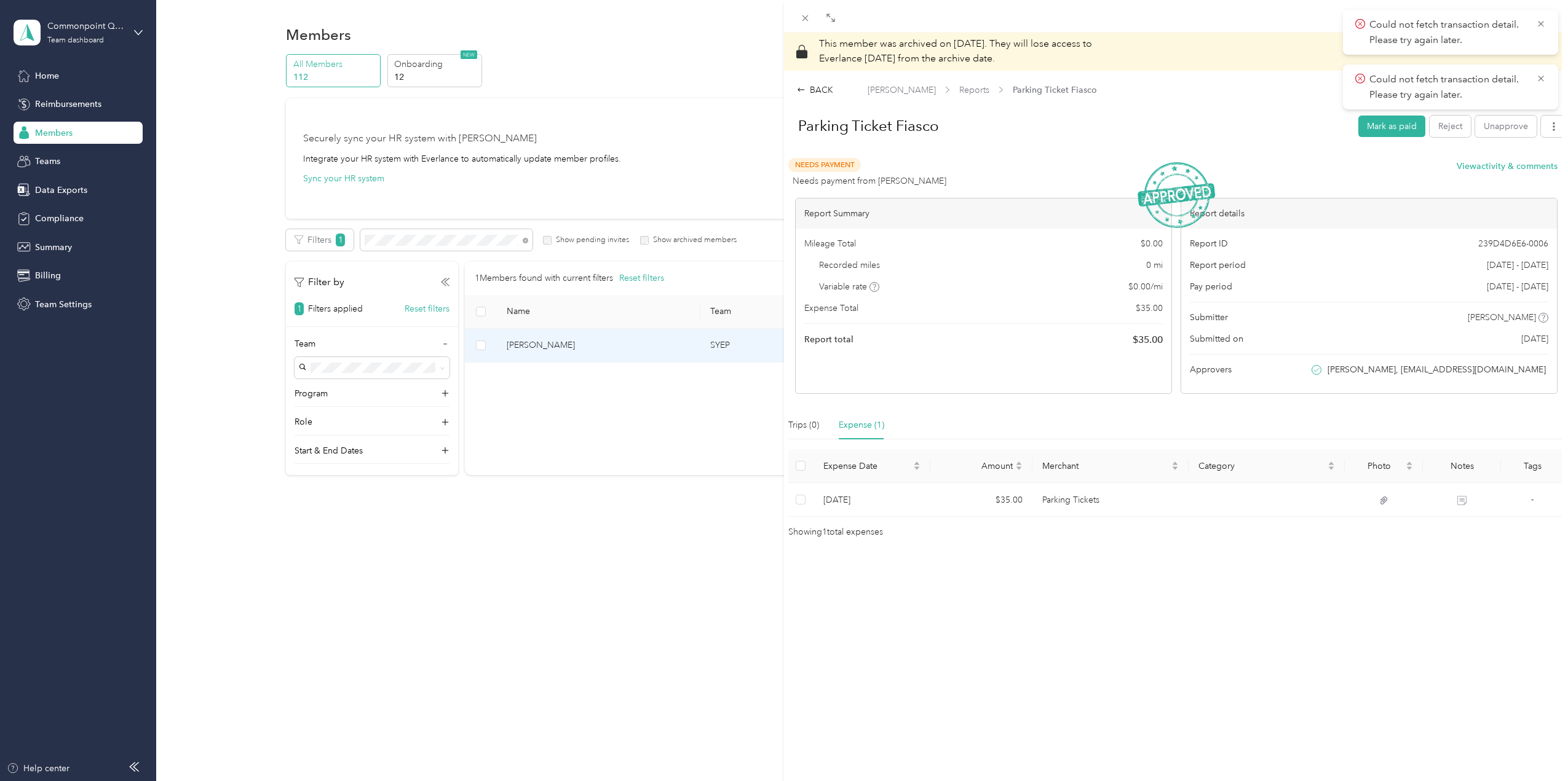
click at [540, 350] on div "This member was archived on [DATE] . They will lose access to Everlance [DATE] …" at bounding box center [784, 390] width 1568 height 781
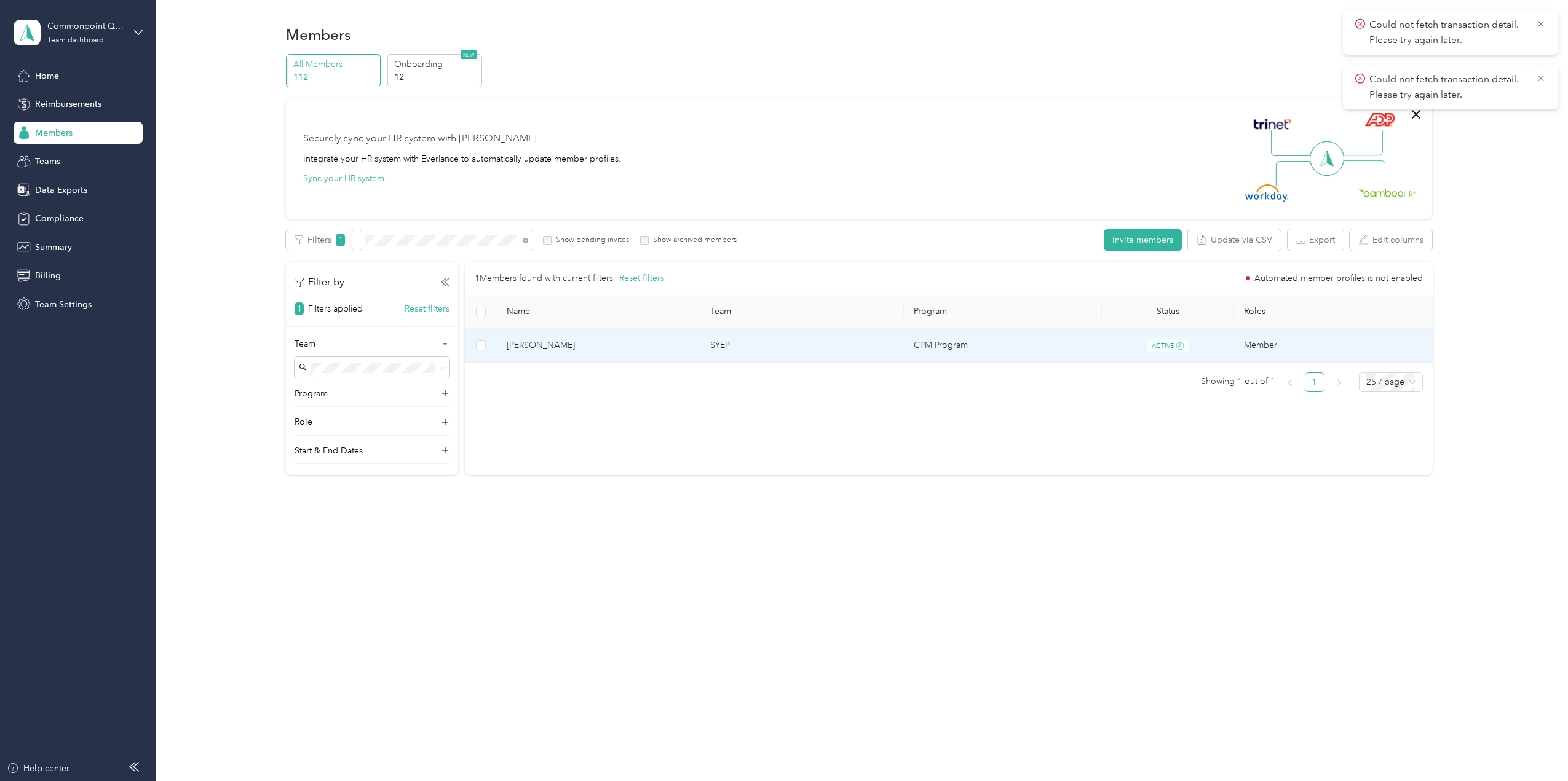
click at [547, 346] on span "[PERSON_NAME]" at bounding box center [598, 345] width 184 height 13
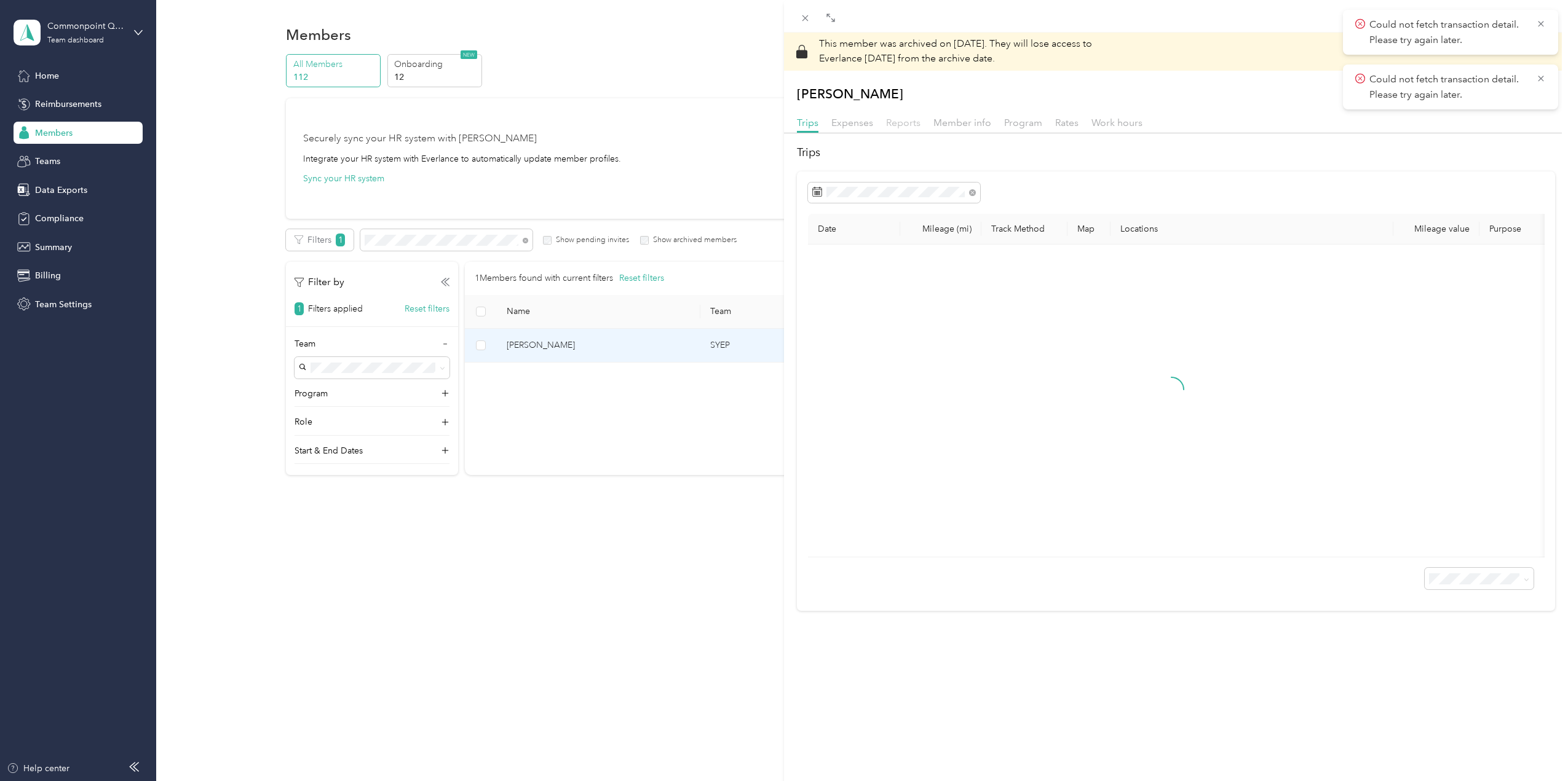
click at [897, 124] on span "Reports" at bounding box center [903, 123] width 35 height 12
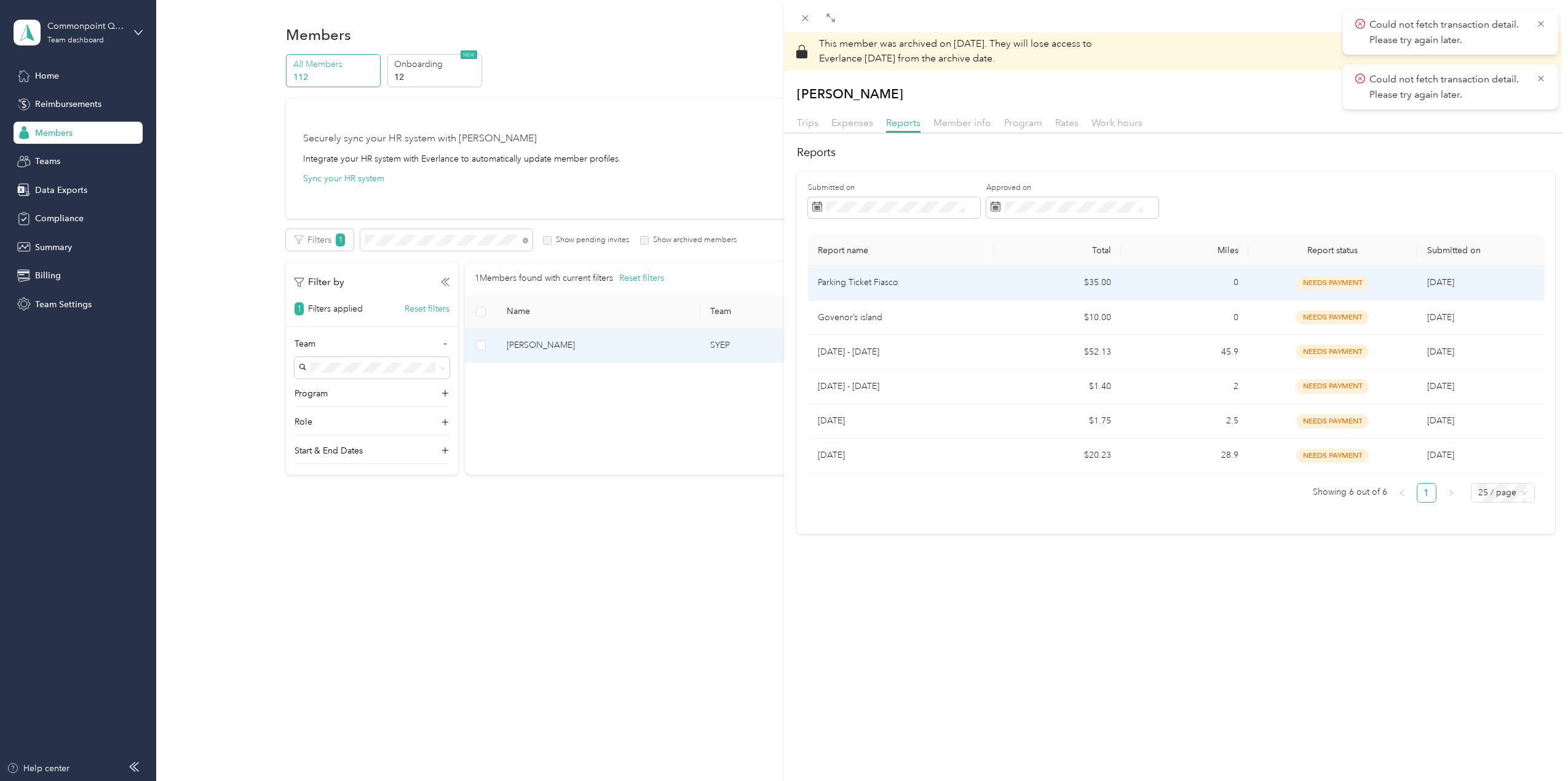
click at [1336, 279] on span "needs payment" at bounding box center [1332, 283] width 72 height 14
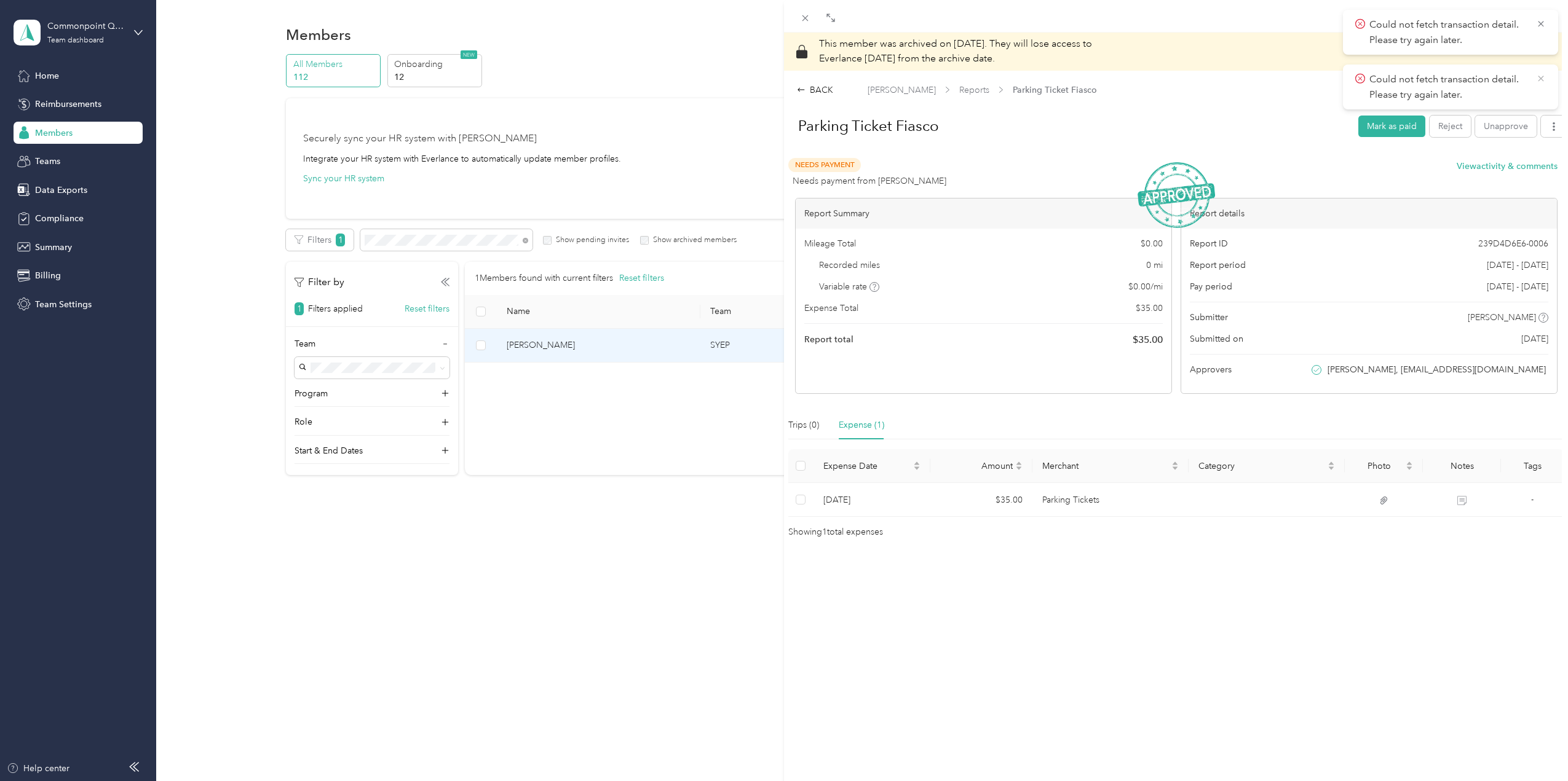
click at [1544, 79] on icon at bounding box center [1541, 78] width 10 height 11
click at [1543, 24] on icon at bounding box center [1541, 24] width 10 height 11
click at [959, 83] on span "Reports" at bounding box center [974, 89] width 30 height 13
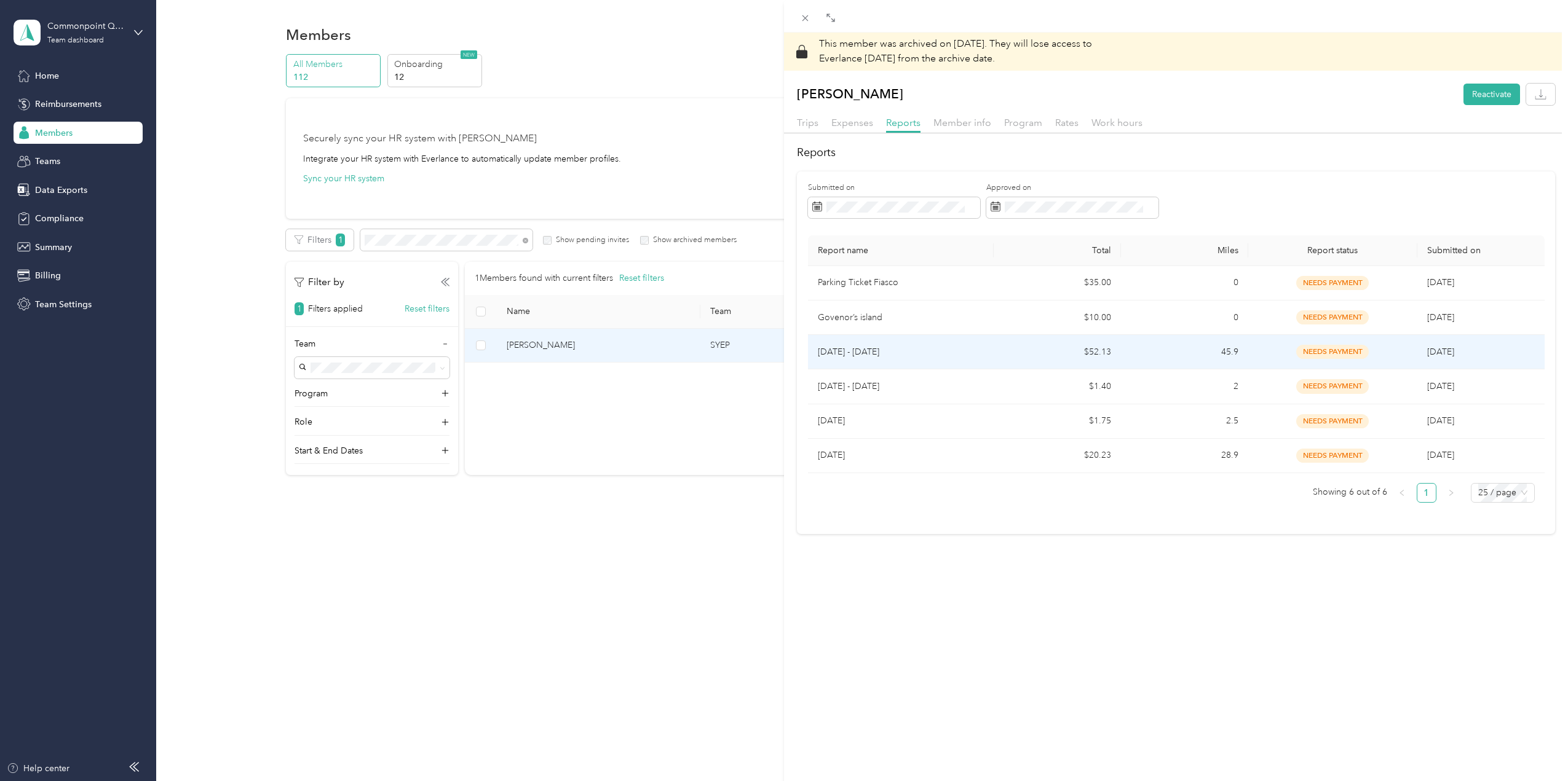
click at [1321, 355] on span "needs payment" at bounding box center [1332, 351] width 72 height 14
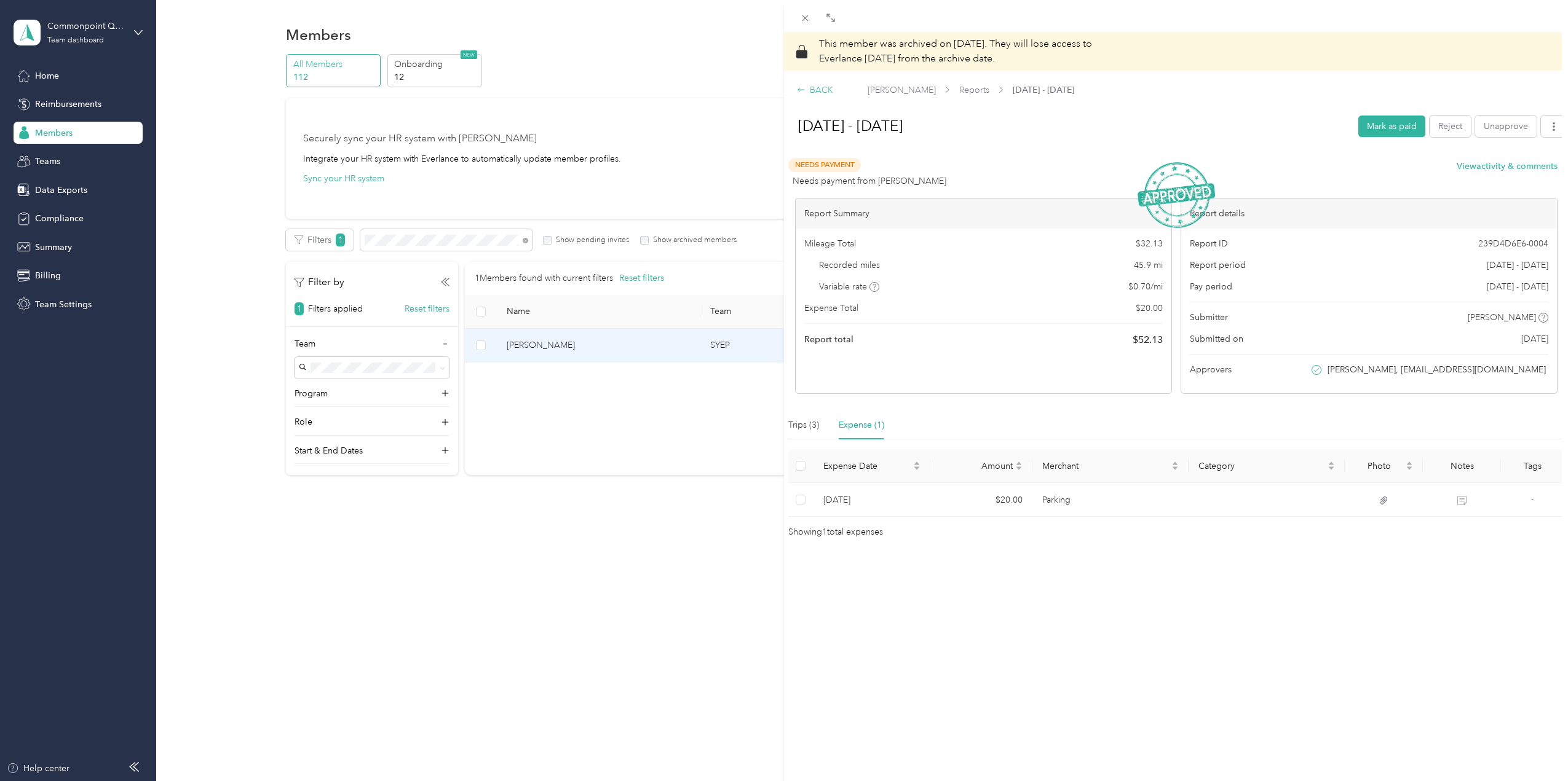
click at [813, 86] on div "BACK" at bounding box center [815, 89] width 36 height 13
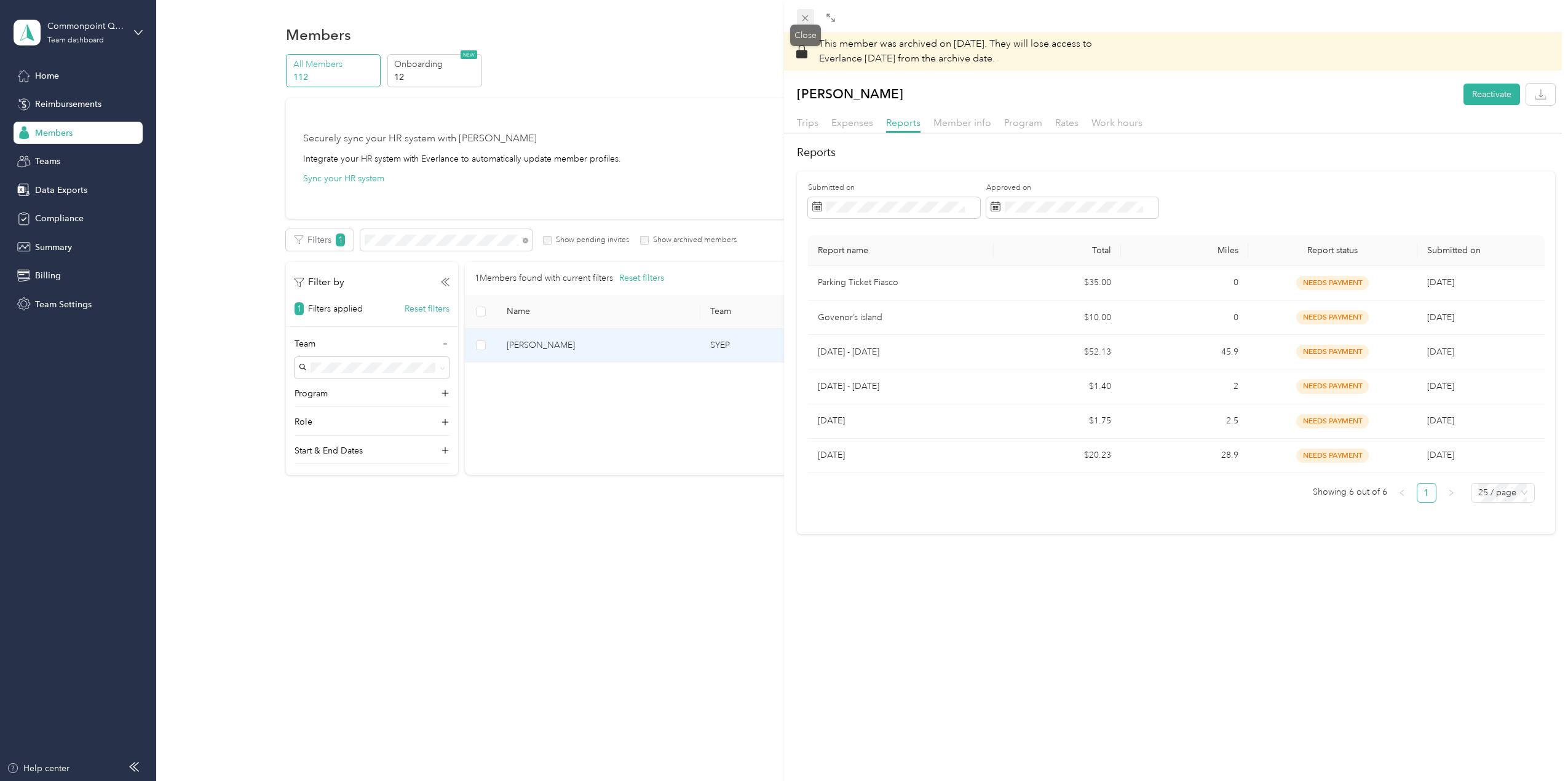
click at [800, 20] on span at bounding box center [805, 17] width 17 height 17
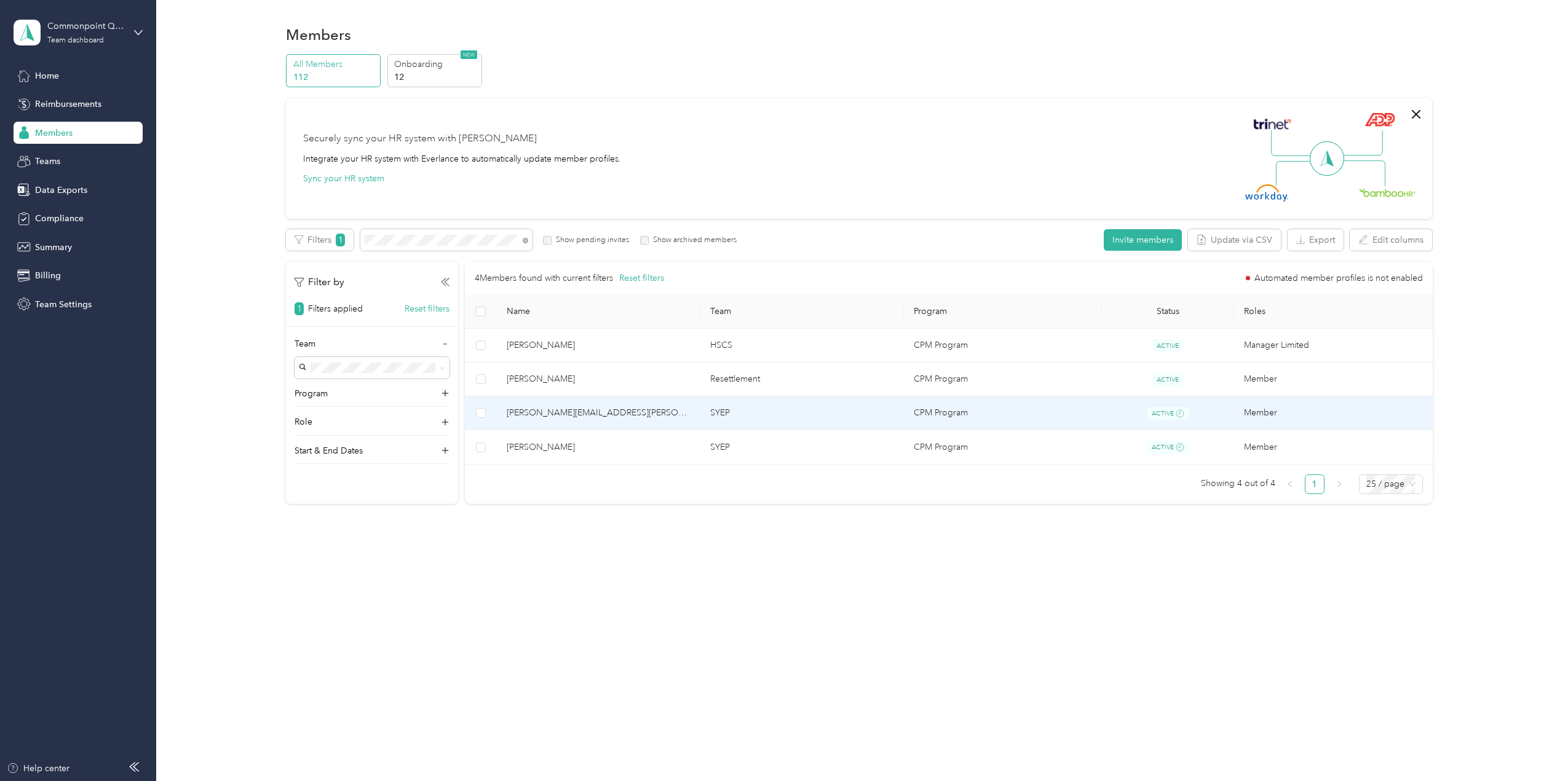
click at [668, 406] on span "[PERSON_NAME][EMAIL_ADDRESS][PERSON_NAME][DOMAIN_NAME]" at bounding box center [598, 413] width 184 height 13
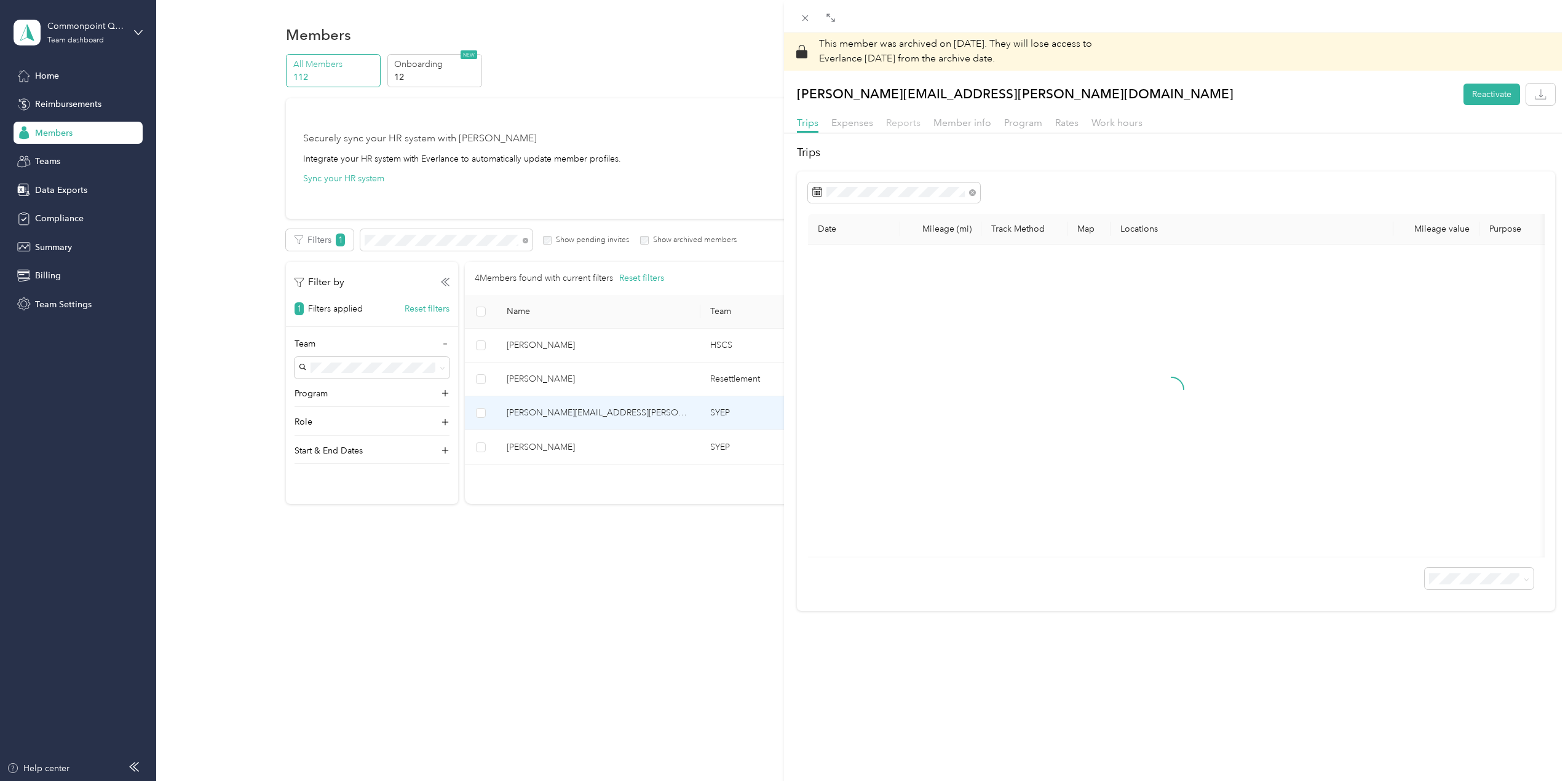
click at [897, 121] on span "Reports" at bounding box center [903, 123] width 35 height 12
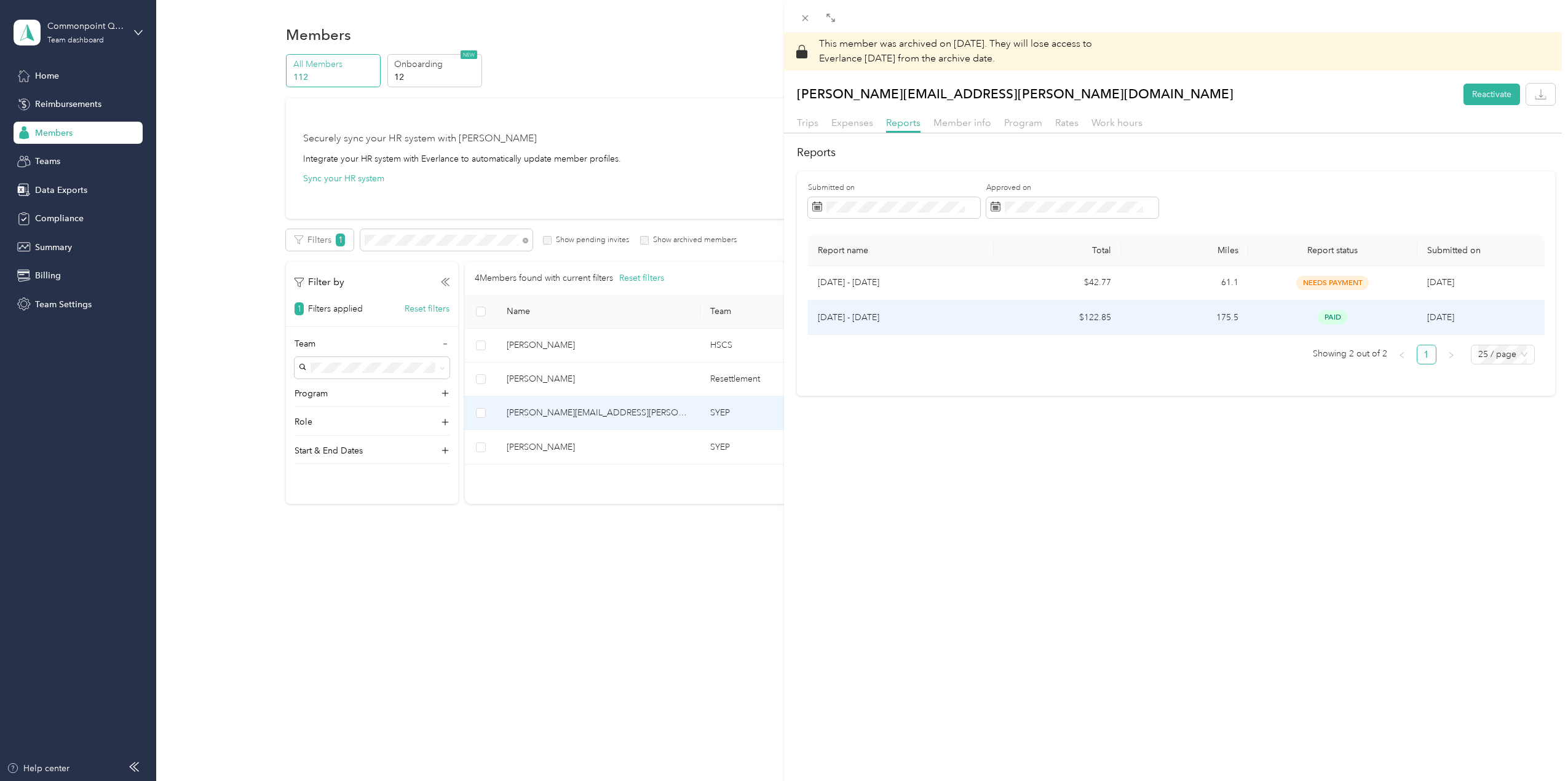
click at [1233, 322] on td "175.5" at bounding box center [1185, 317] width 127 height 35
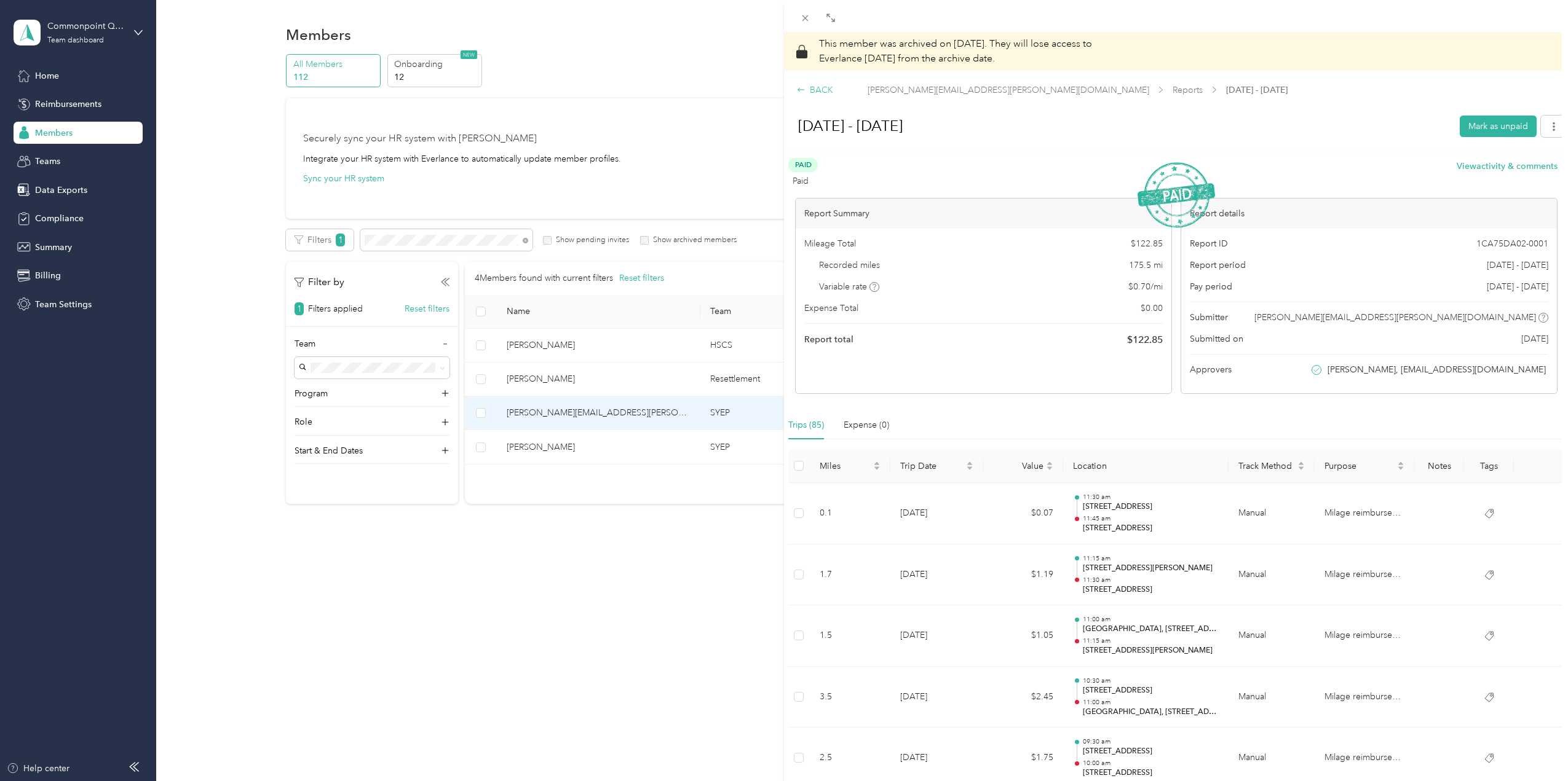
click at [807, 91] on div "BACK" at bounding box center [815, 89] width 36 height 13
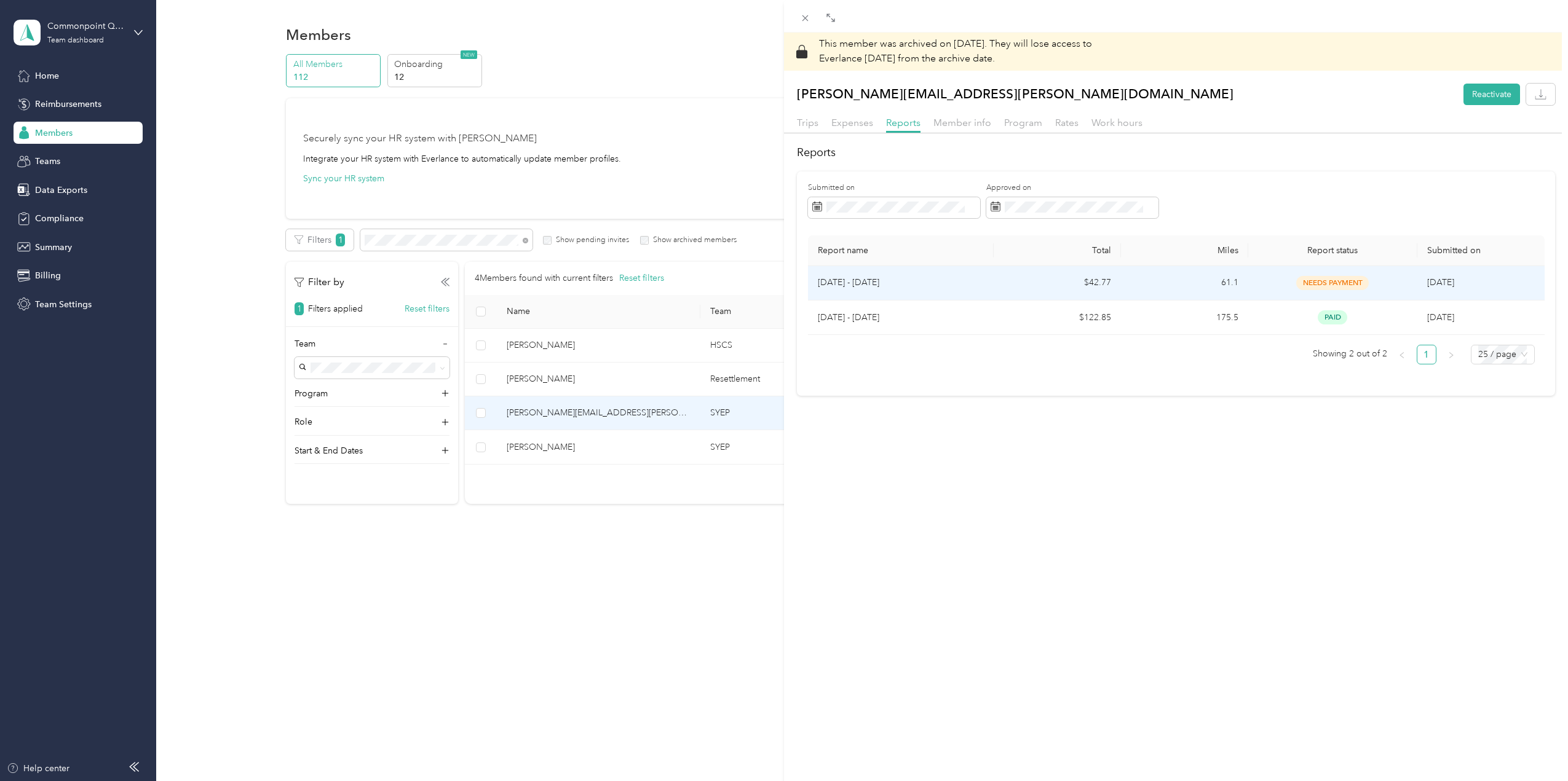
click at [1220, 281] on td "61.1" at bounding box center [1185, 283] width 127 height 35
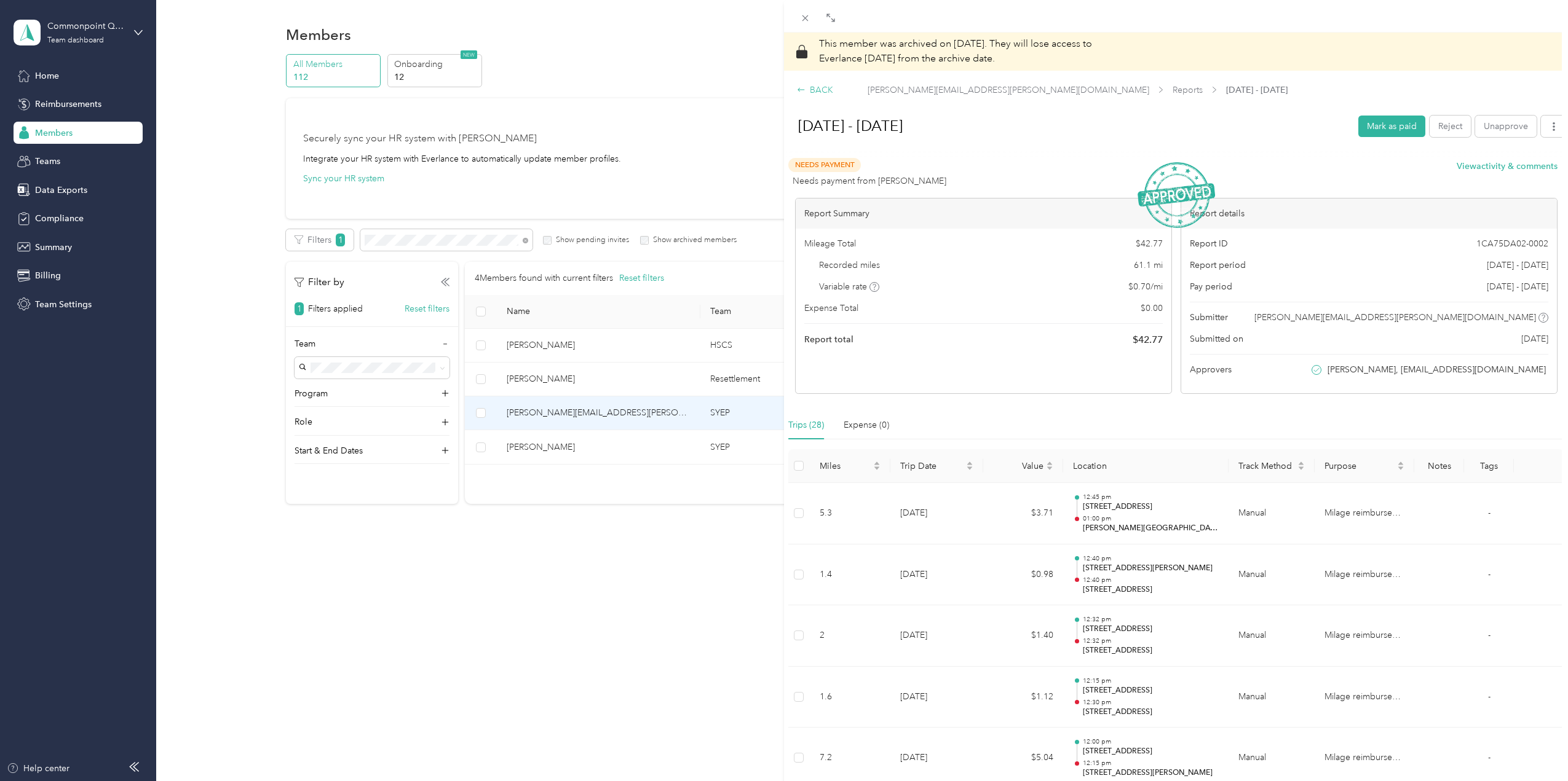
click at [815, 90] on div "BACK" at bounding box center [815, 89] width 36 height 13
